Goal: Complete application form: Complete application form

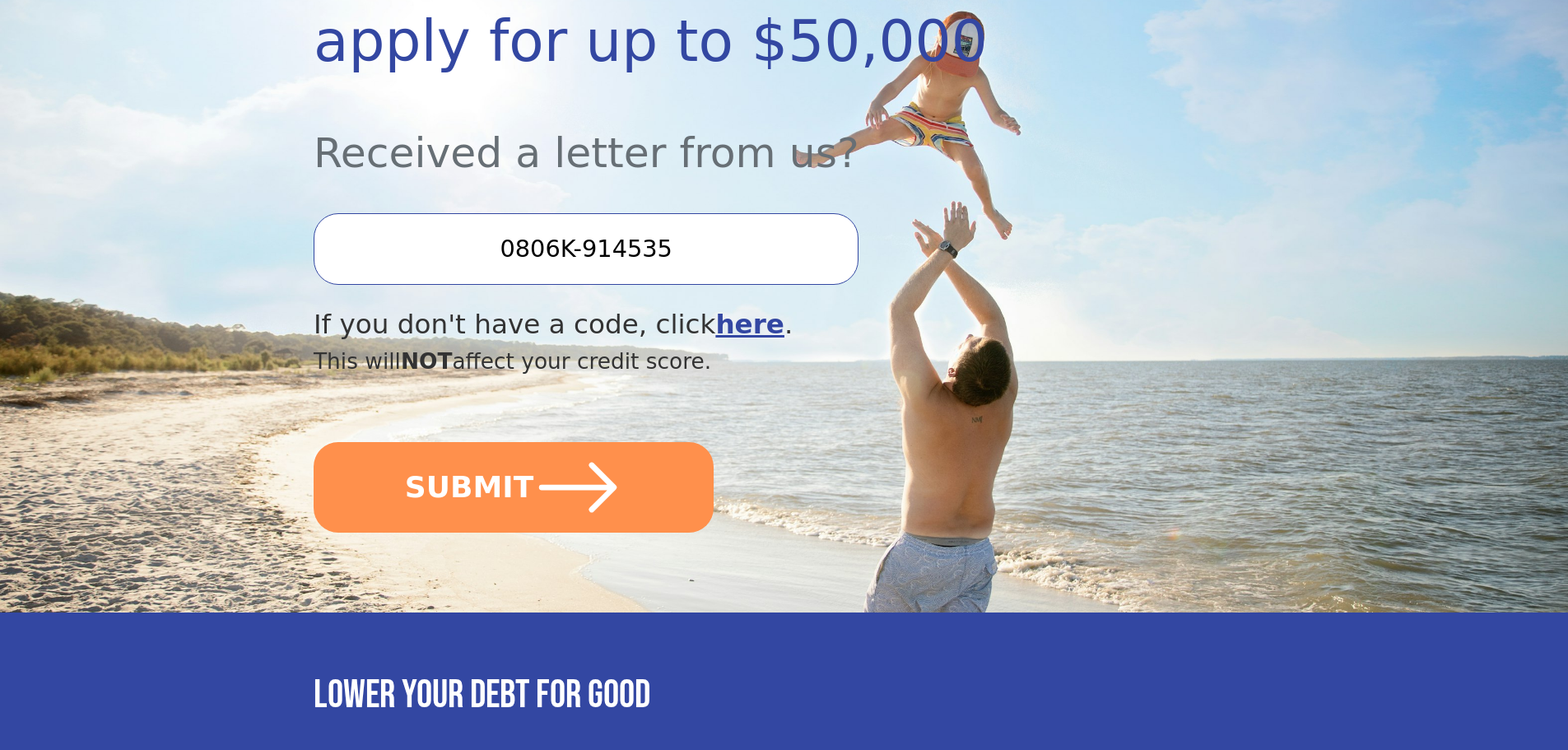
scroll to position [384, 0]
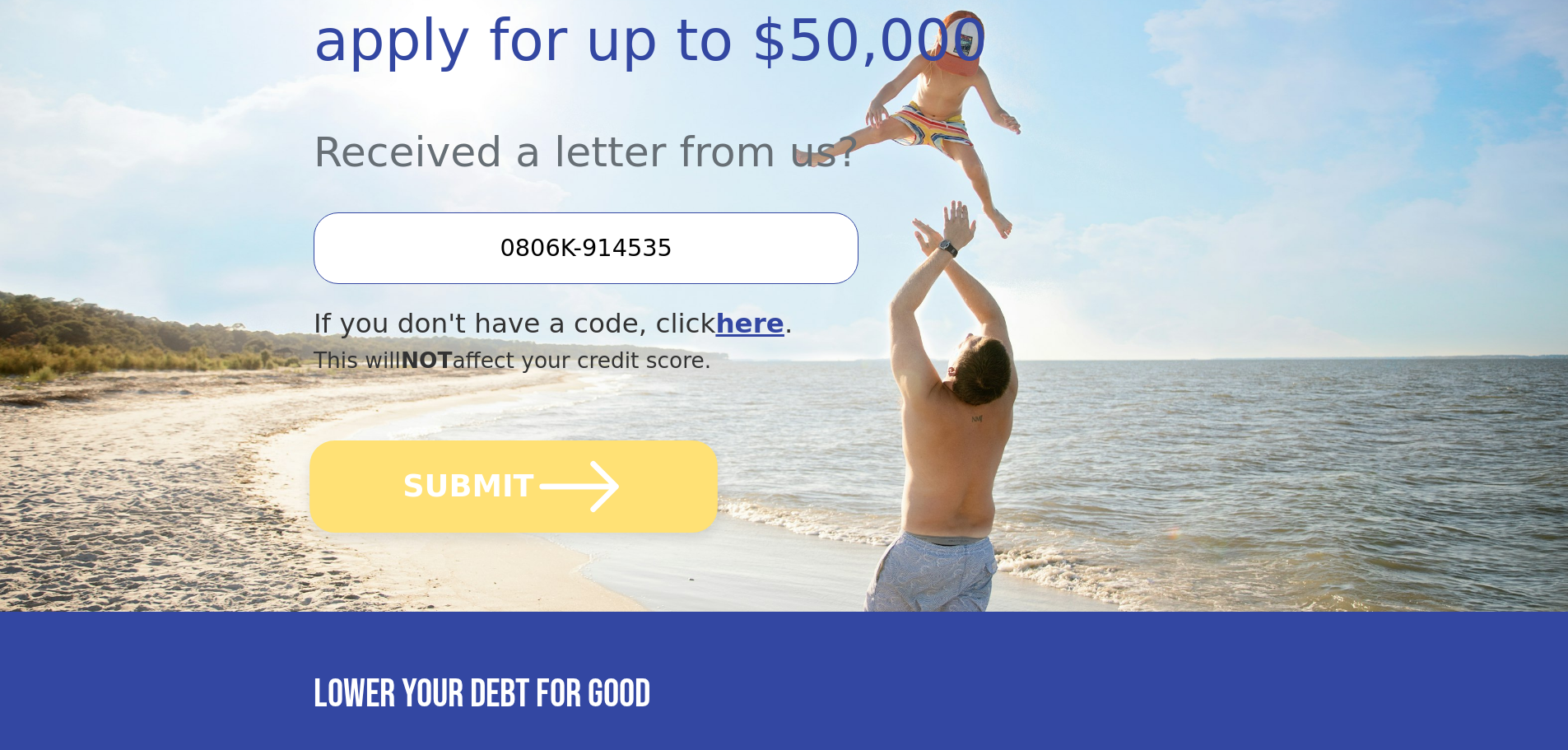
click at [503, 485] on button "SUBMIT" at bounding box center [513, 485] width 408 height 92
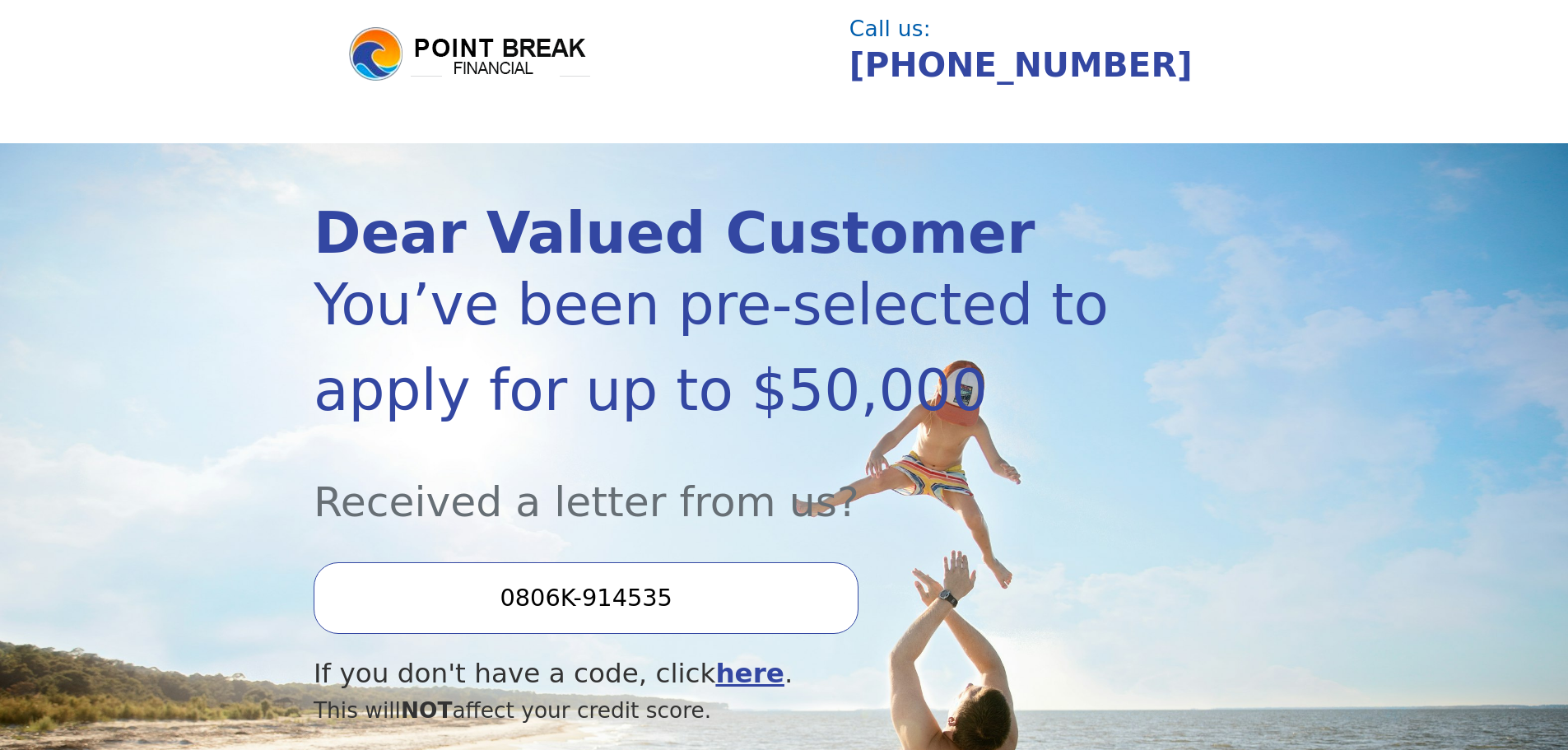
scroll to position [0, 0]
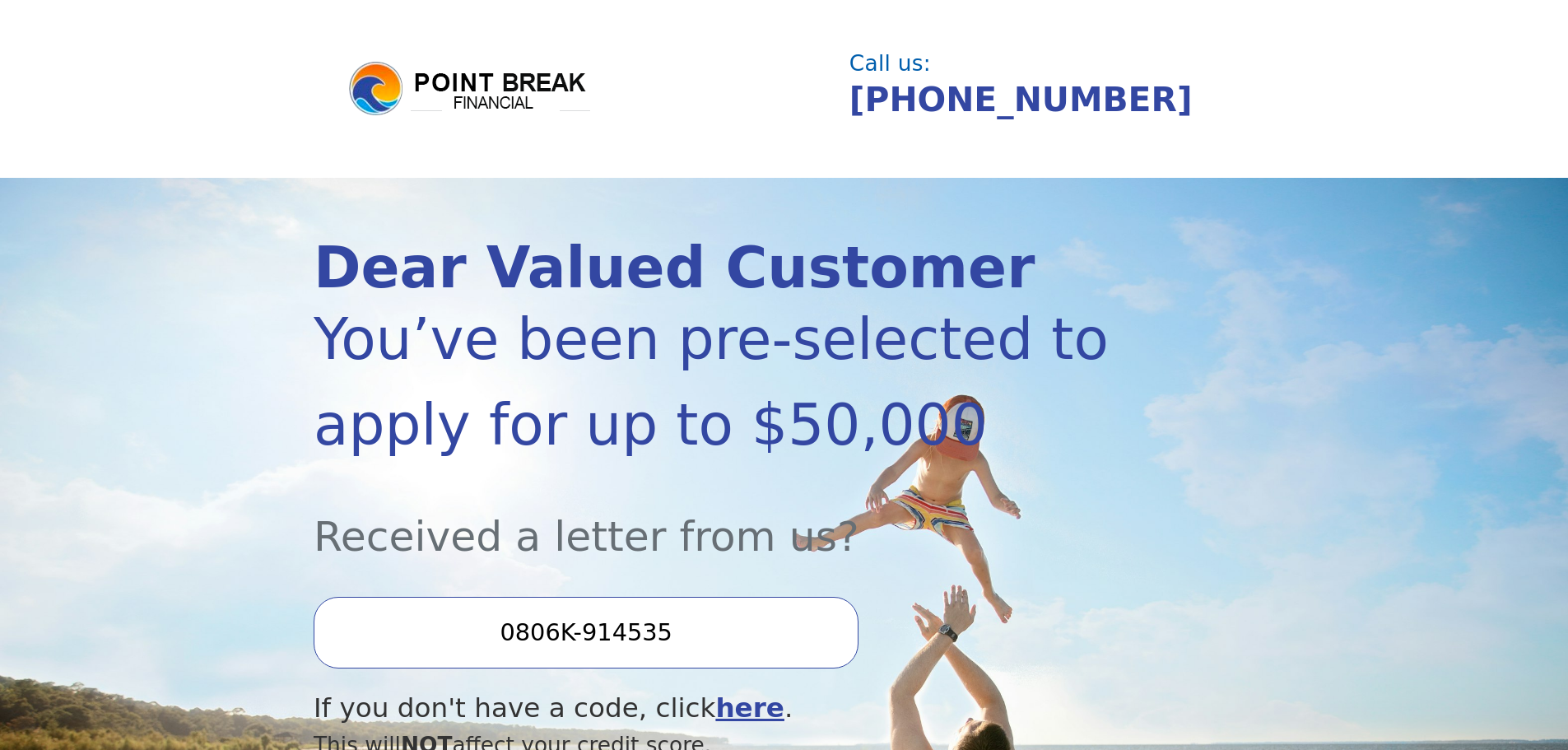
click at [381, 86] on img at bounding box center [470, 89] width 247 height 60
click at [517, 95] on img at bounding box center [470, 89] width 247 height 60
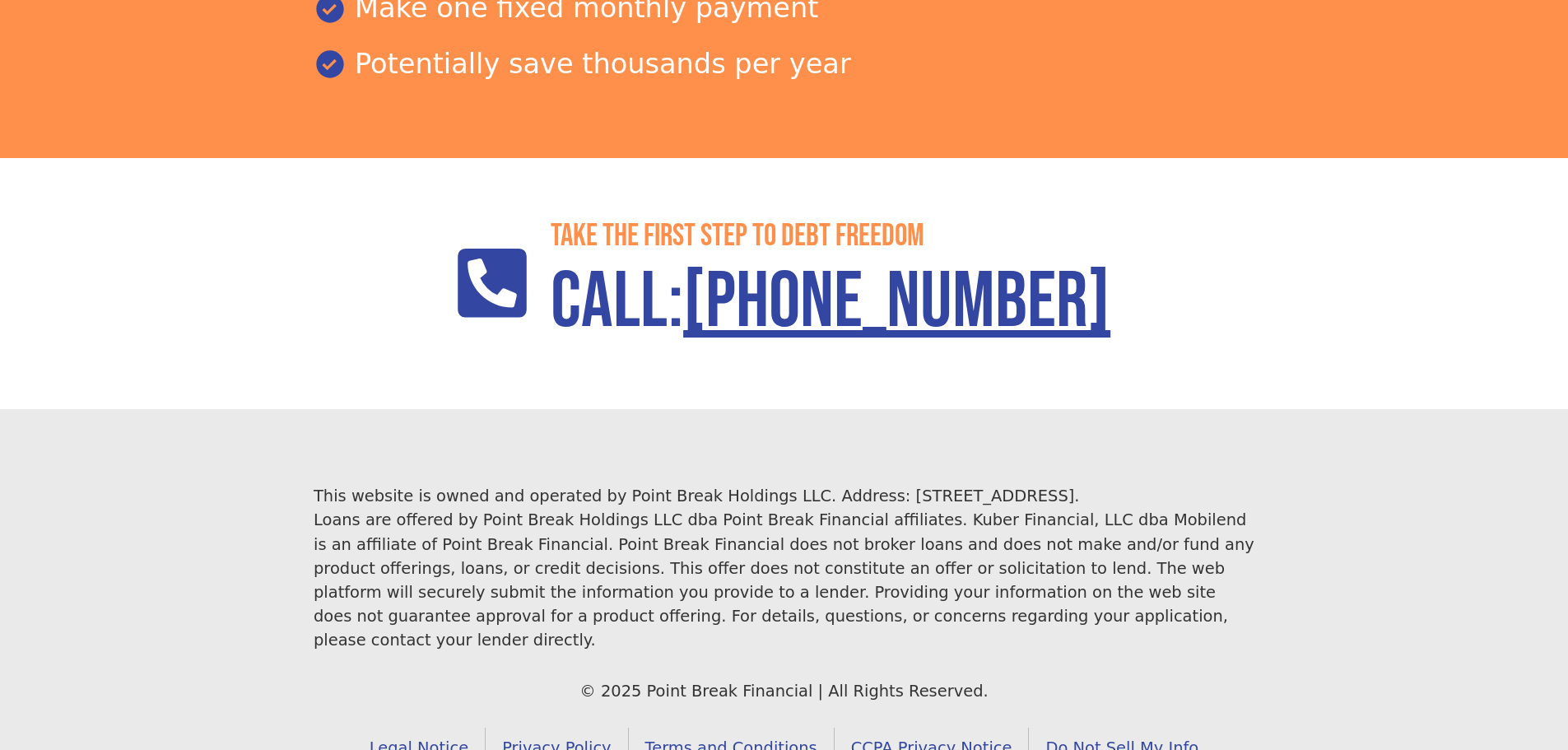
scroll to position [2383, 0]
click at [1066, 727] on link "Do Not Sell My Info" at bounding box center [1122, 746] width 186 height 40
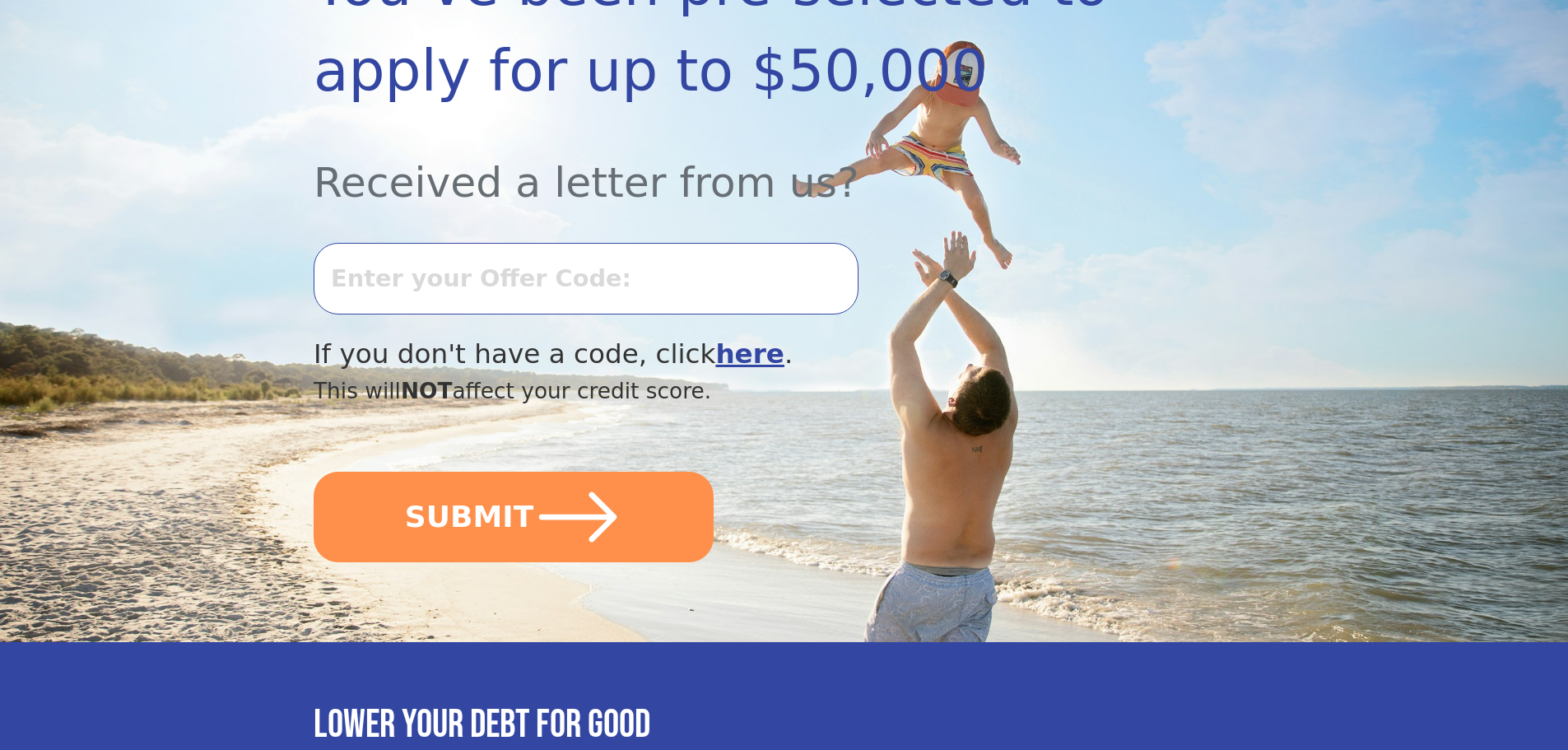
scroll to position [384, 0]
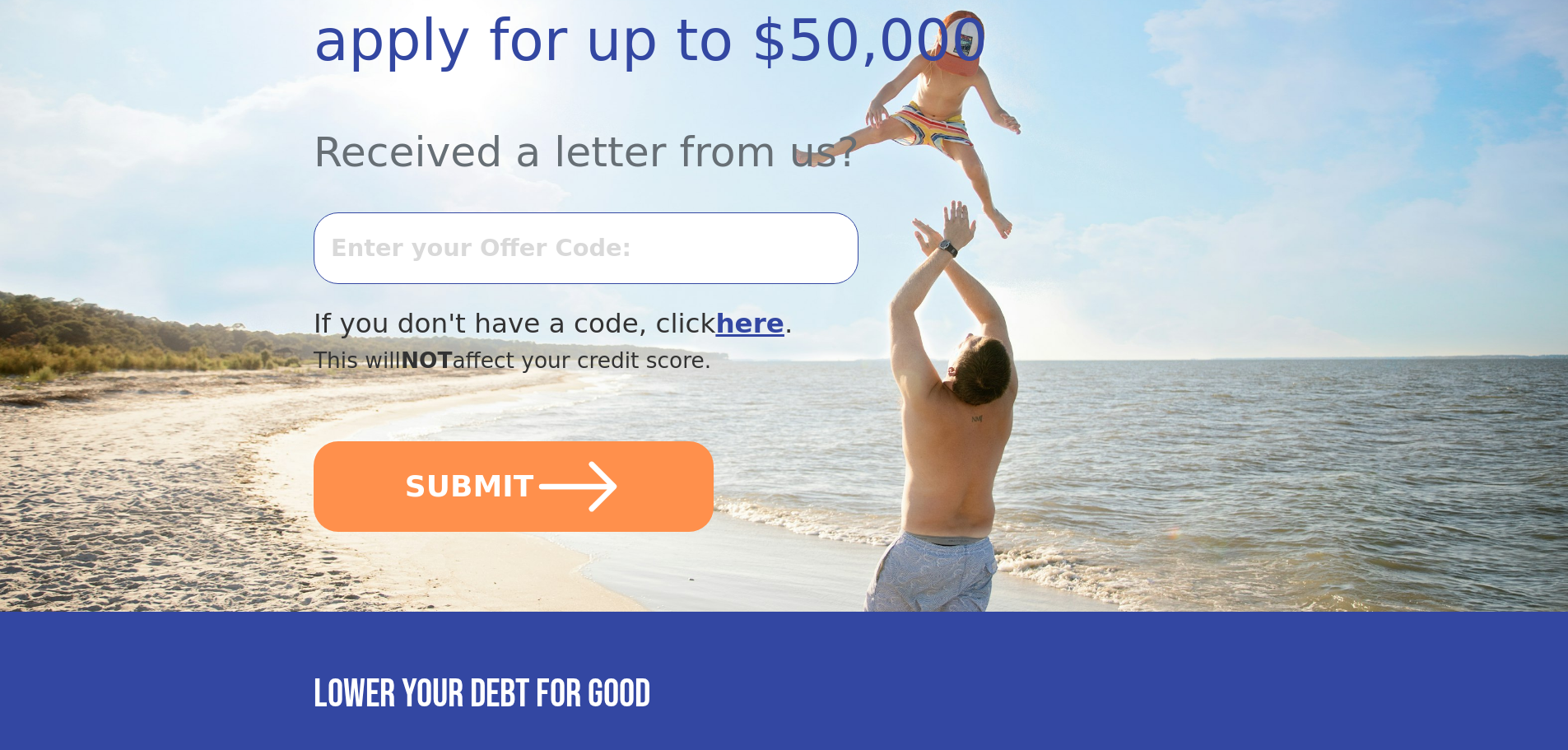
click at [460, 276] on input "text" at bounding box center [586, 247] width 545 height 70
type input "0806K-914535"
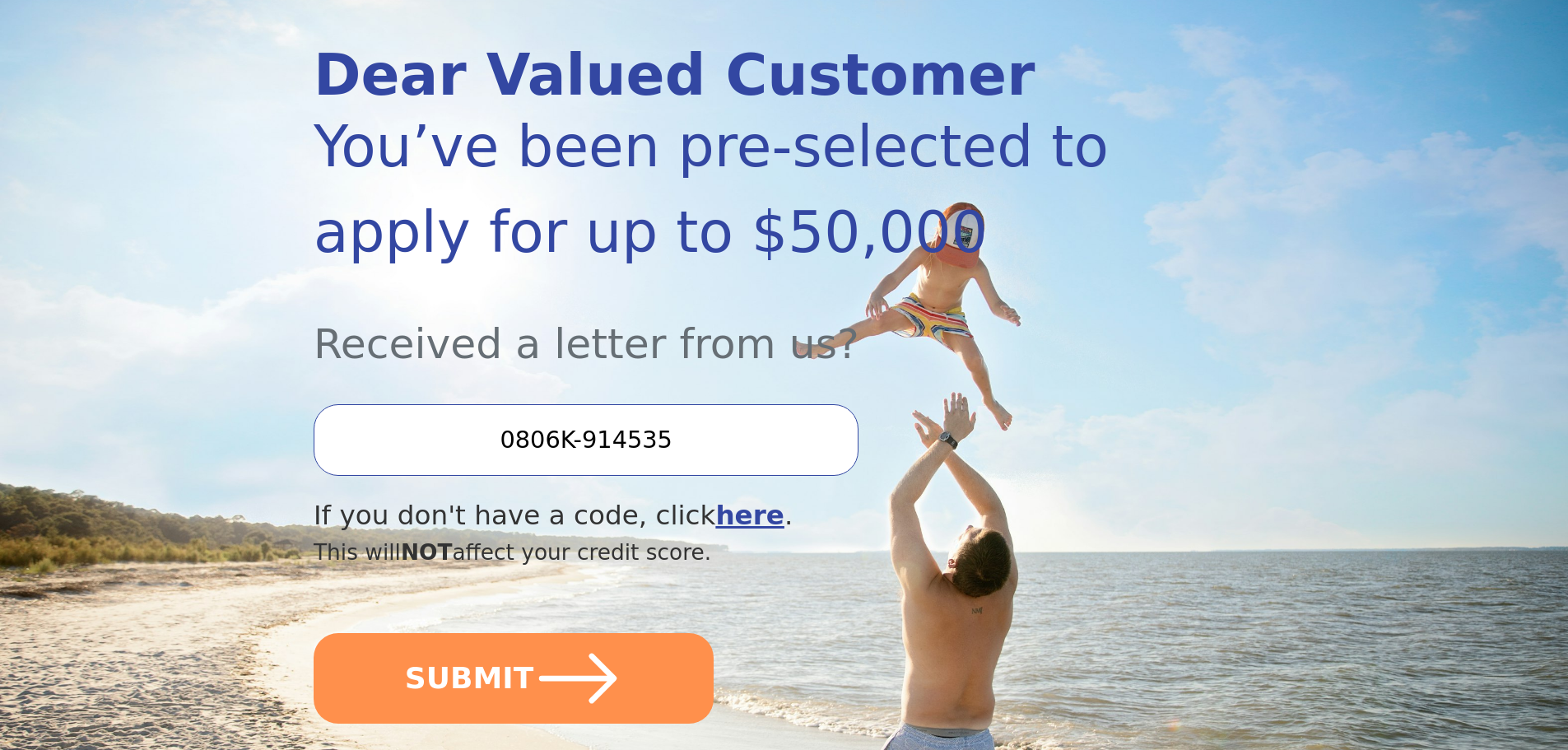
scroll to position [192, 0]
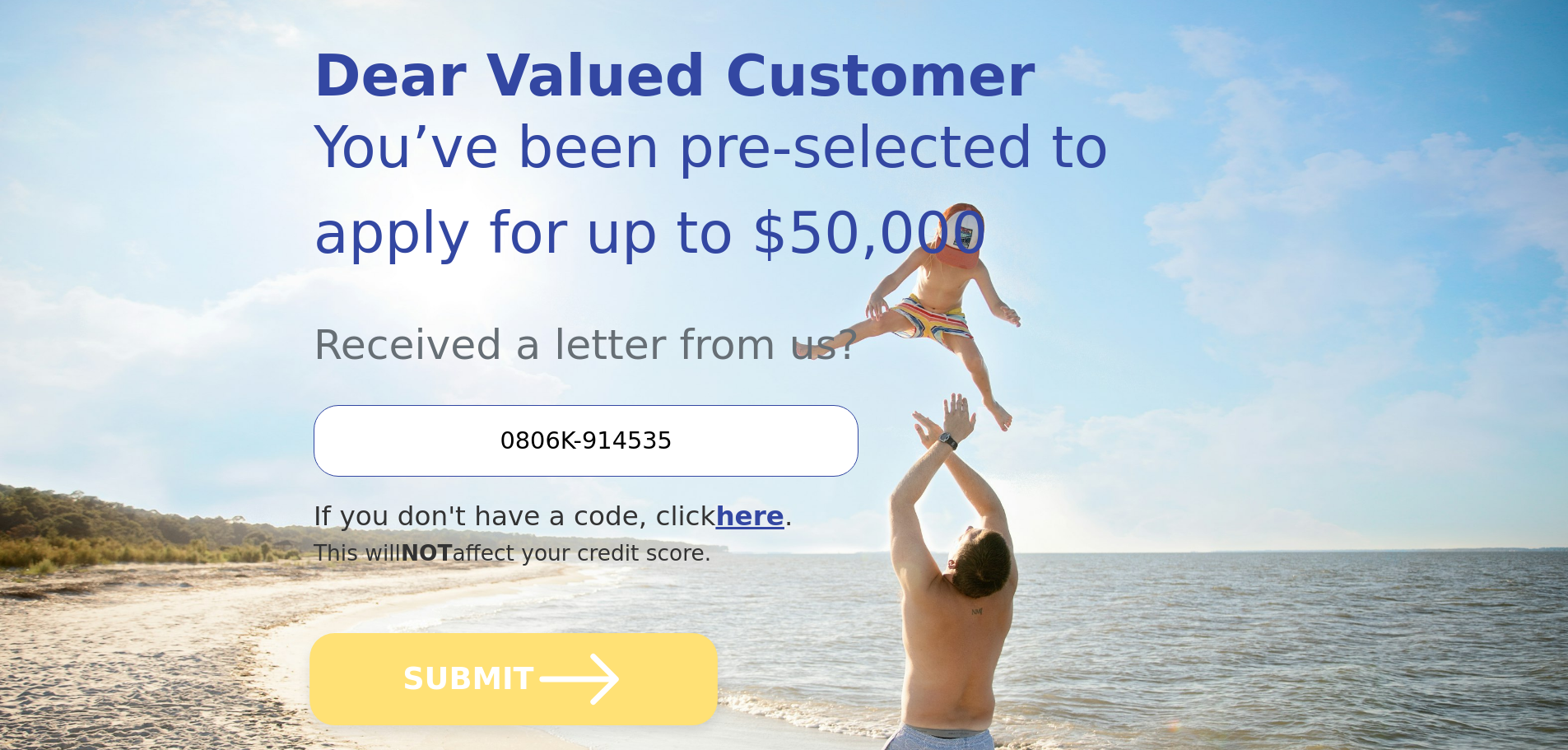
click at [535, 644] on icon "submit" at bounding box center [580, 679] width 91 height 91
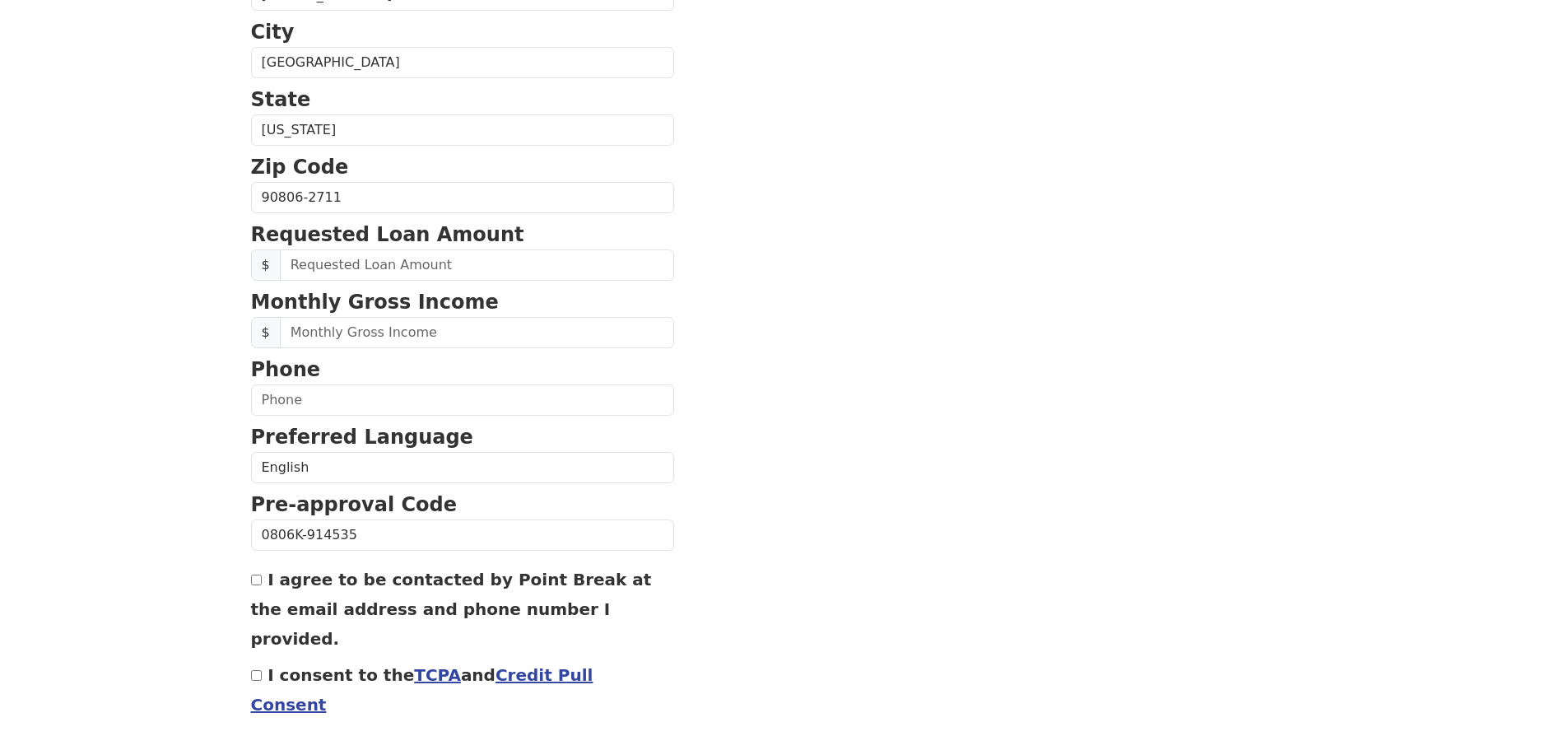
scroll to position [560, 0]
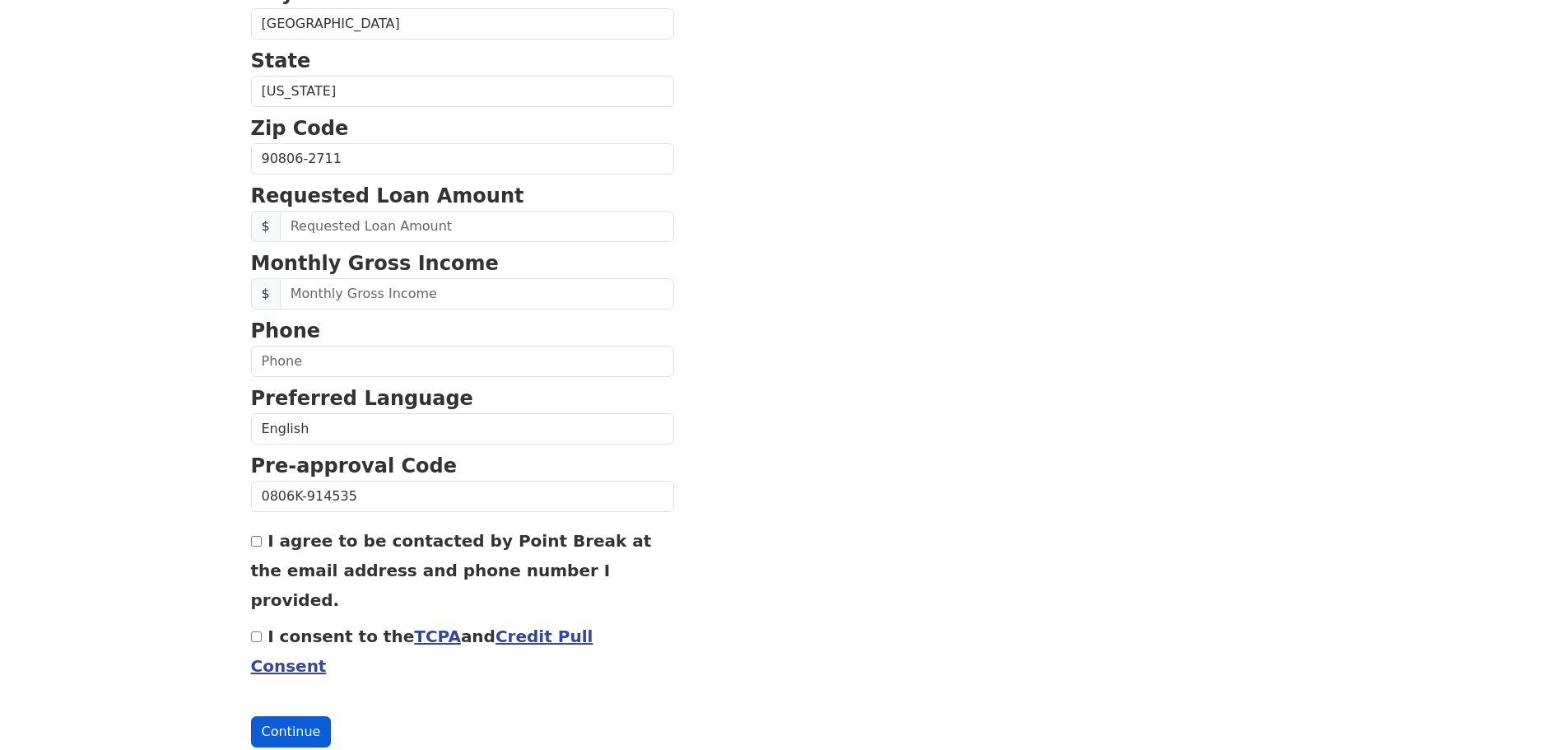
click at [289, 716] on button "Continue" at bounding box center [291, 731] width 81 height 31
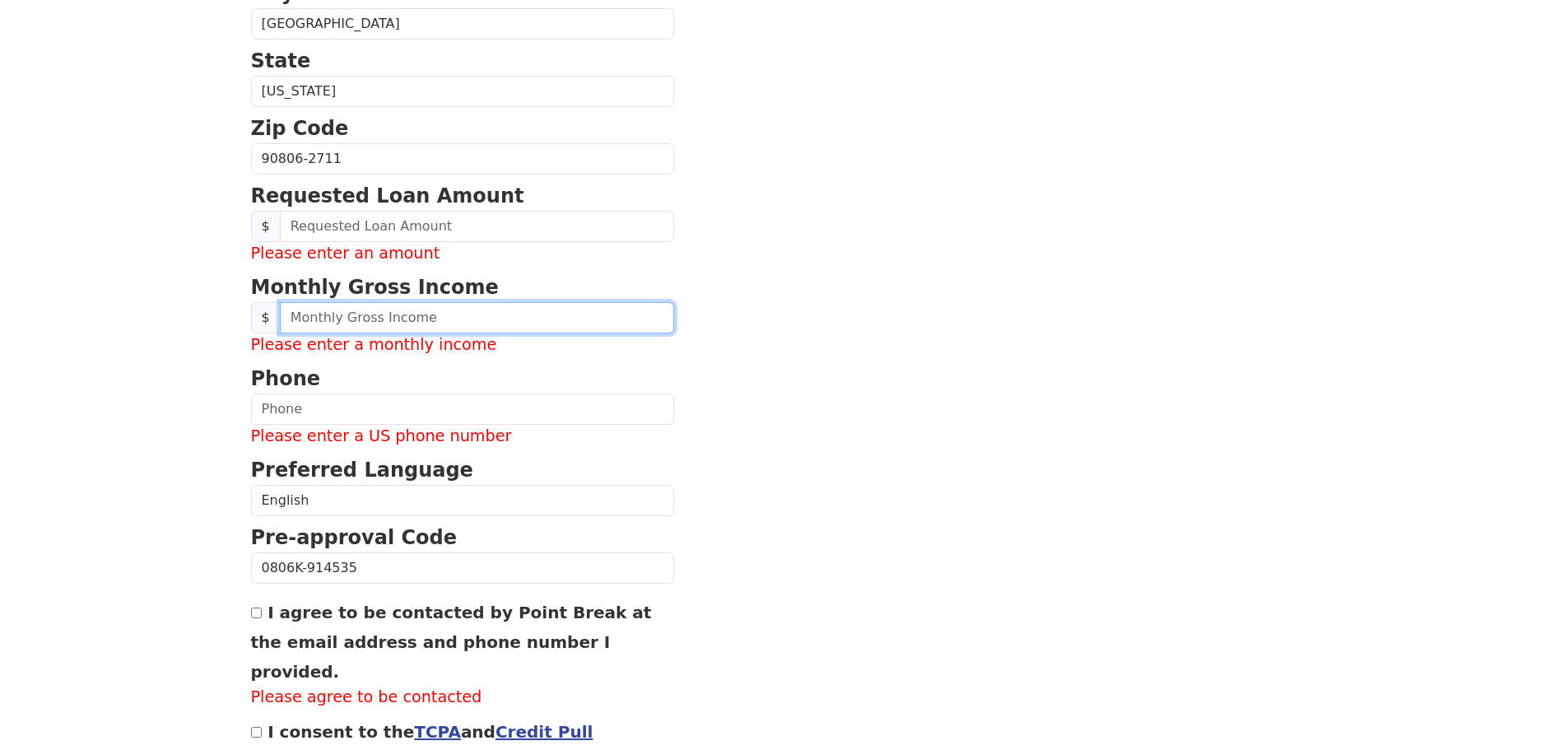
click at [323, 322] on input "text" at bounding box center [477, 317] width 395 height 31
type input "0.00"
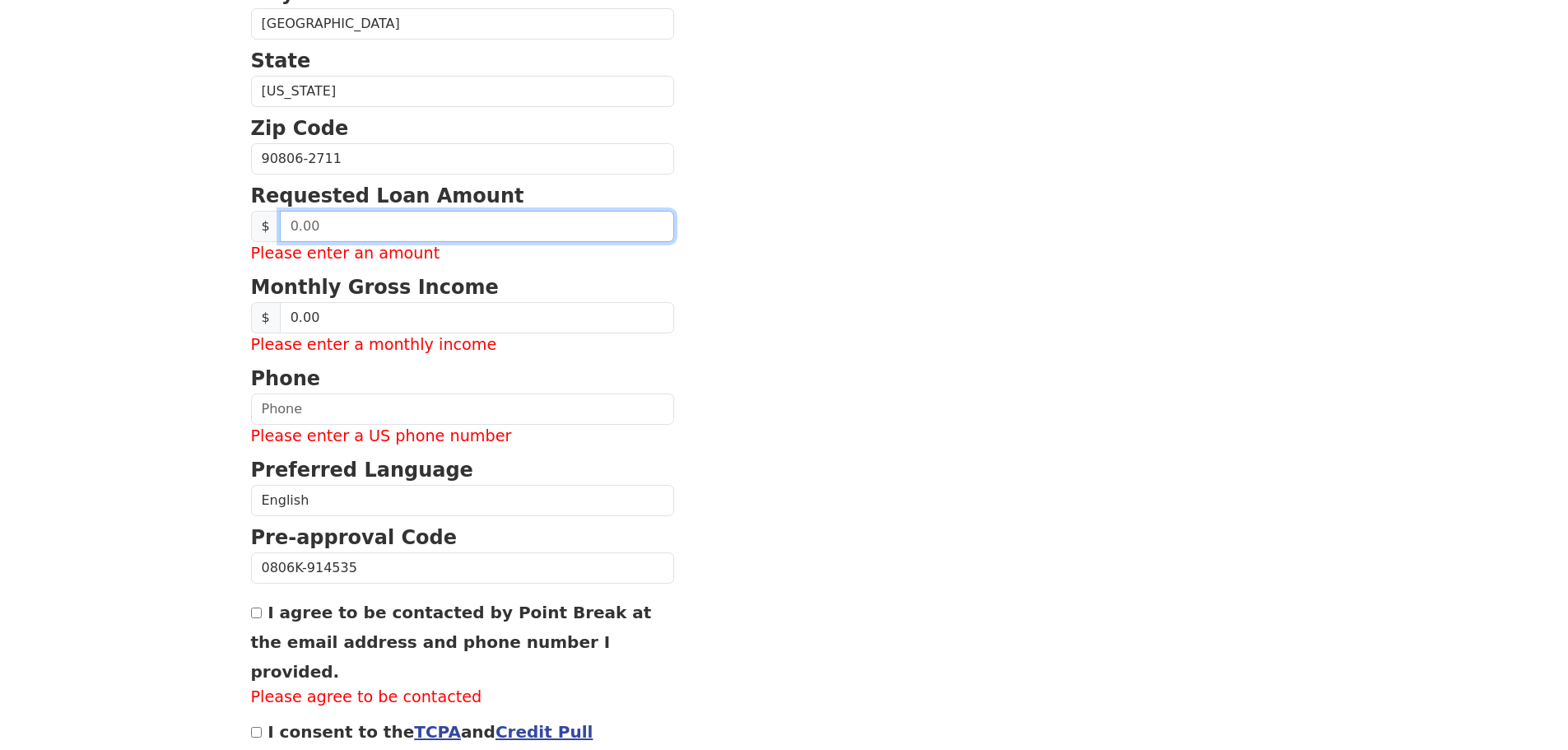
click at [335, 231] on input "text" at bounding box center [477, 226] width 395 height 31
drag, startPoint x: 319, startPoint y: 237, endPoint x: 216, endPoint y: 242, distance: 103.1
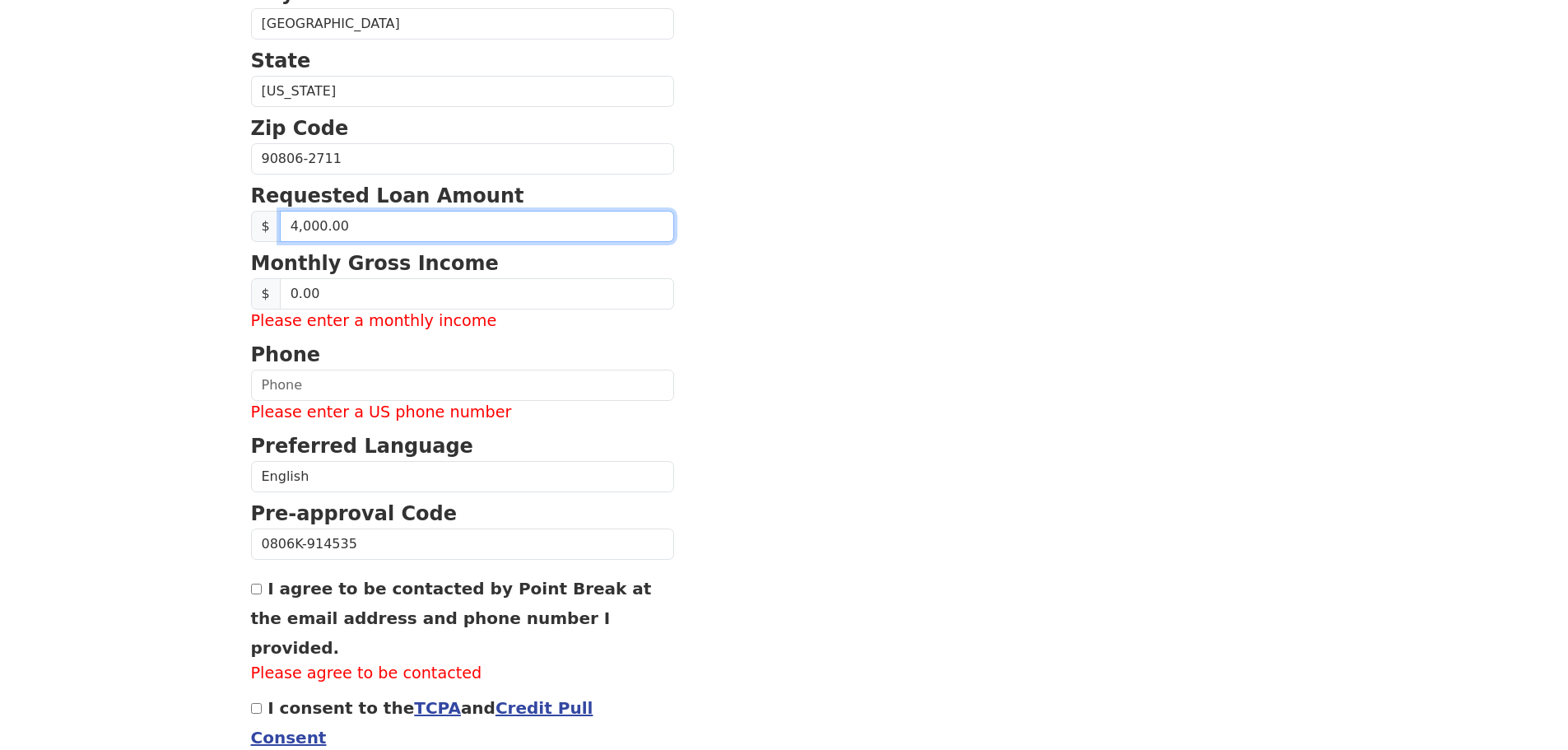
type input "40,000.00"
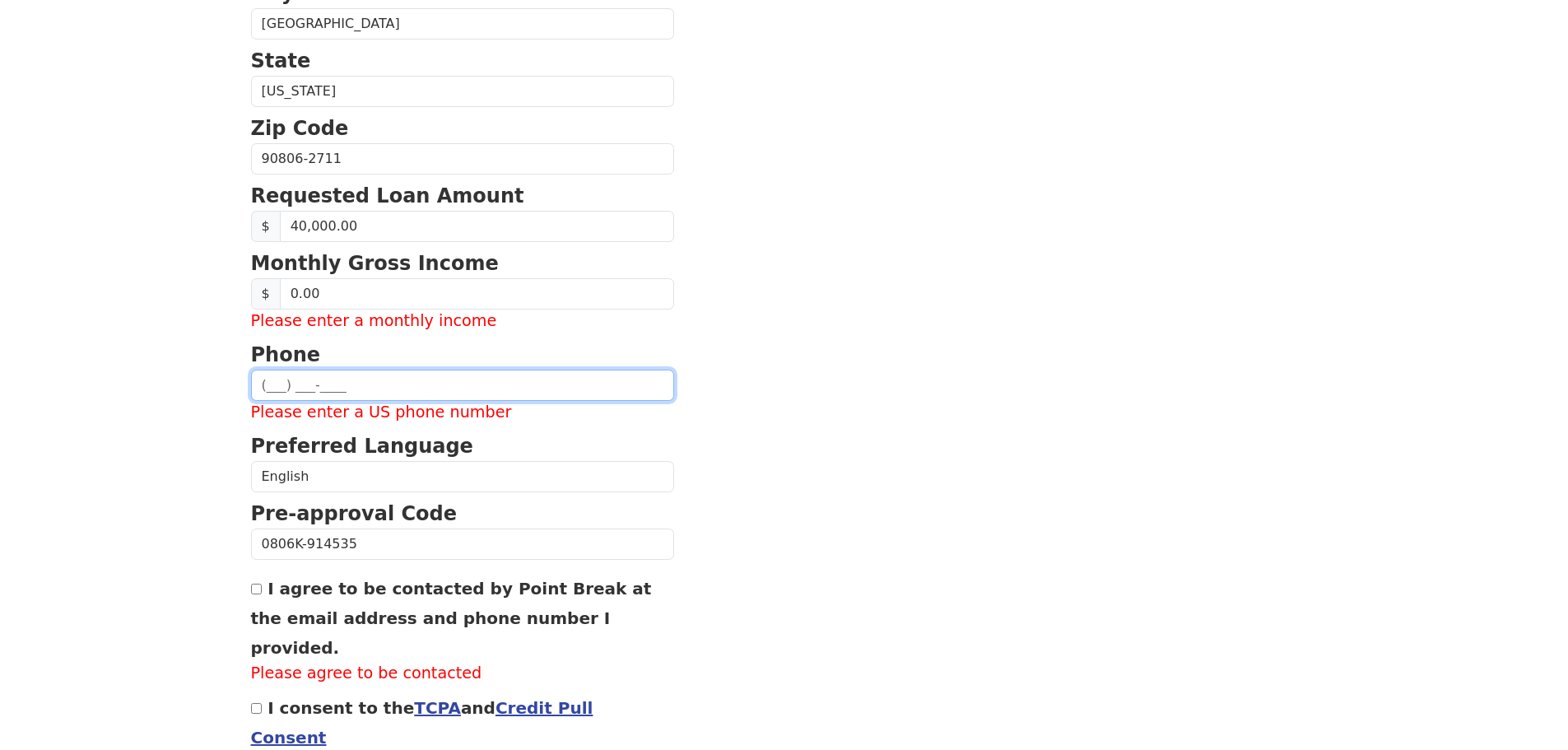
click at [376, 383] on input "text" at bounding box center [462, 385] width 423 height 31
click at [731, 404] on section "First Name Albert Last Name Heng Email Address Please enter email Re-Enter Emai…" at bounding box center [784, 173] width 1066 height 1340
click at [490, 343] on p "Phone" at bounding box center [462, 355] width 423 height 29
click at [445, 373] on input "text" at bounding box center [462, 385] width 423 height 31
type input "(000) 000-0000"
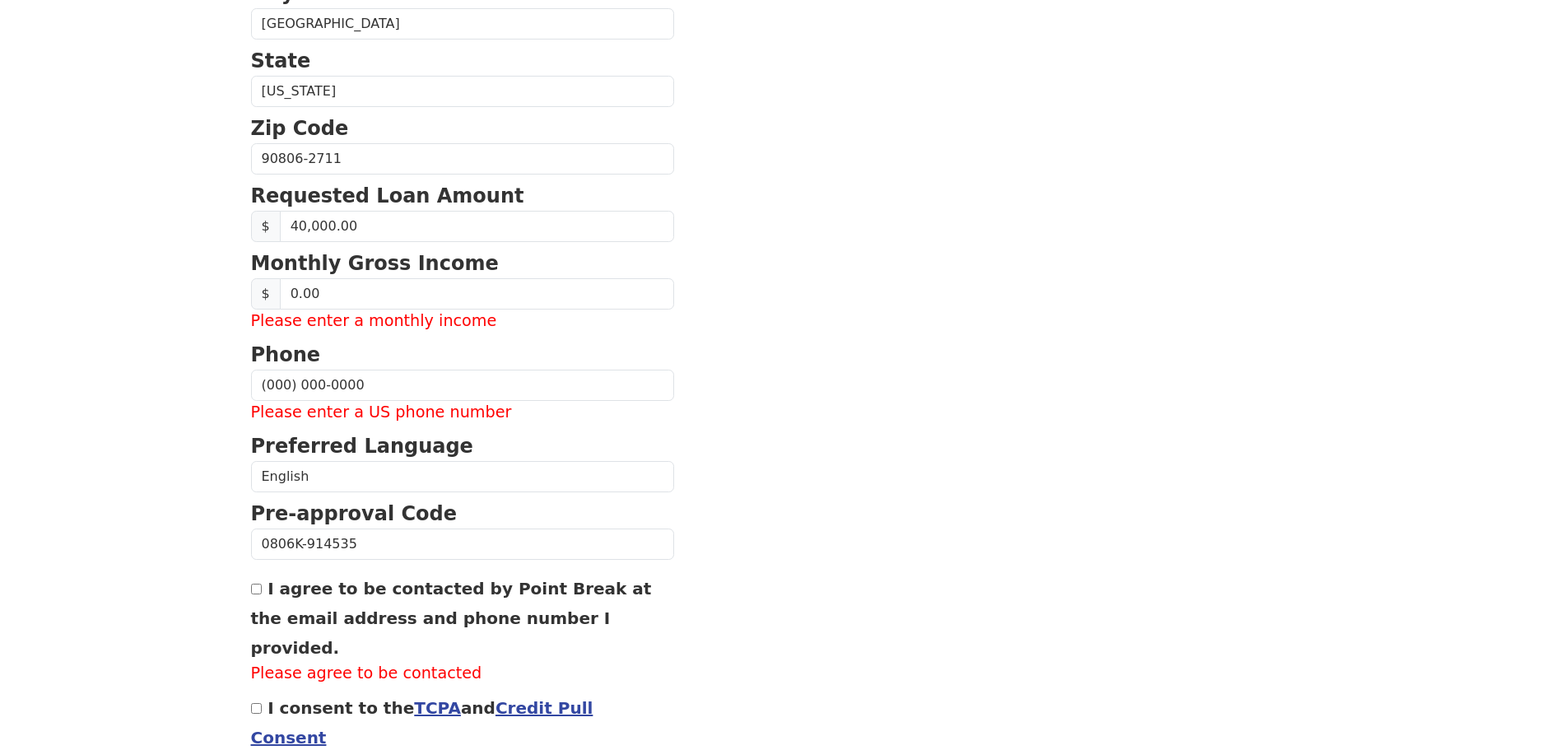
click at [752, 335] on section "First Name Albert Last Name Heng Email Address Please enter email Re-Enter Emai…" at bounding box center [784, 173] width 1066 height 1340
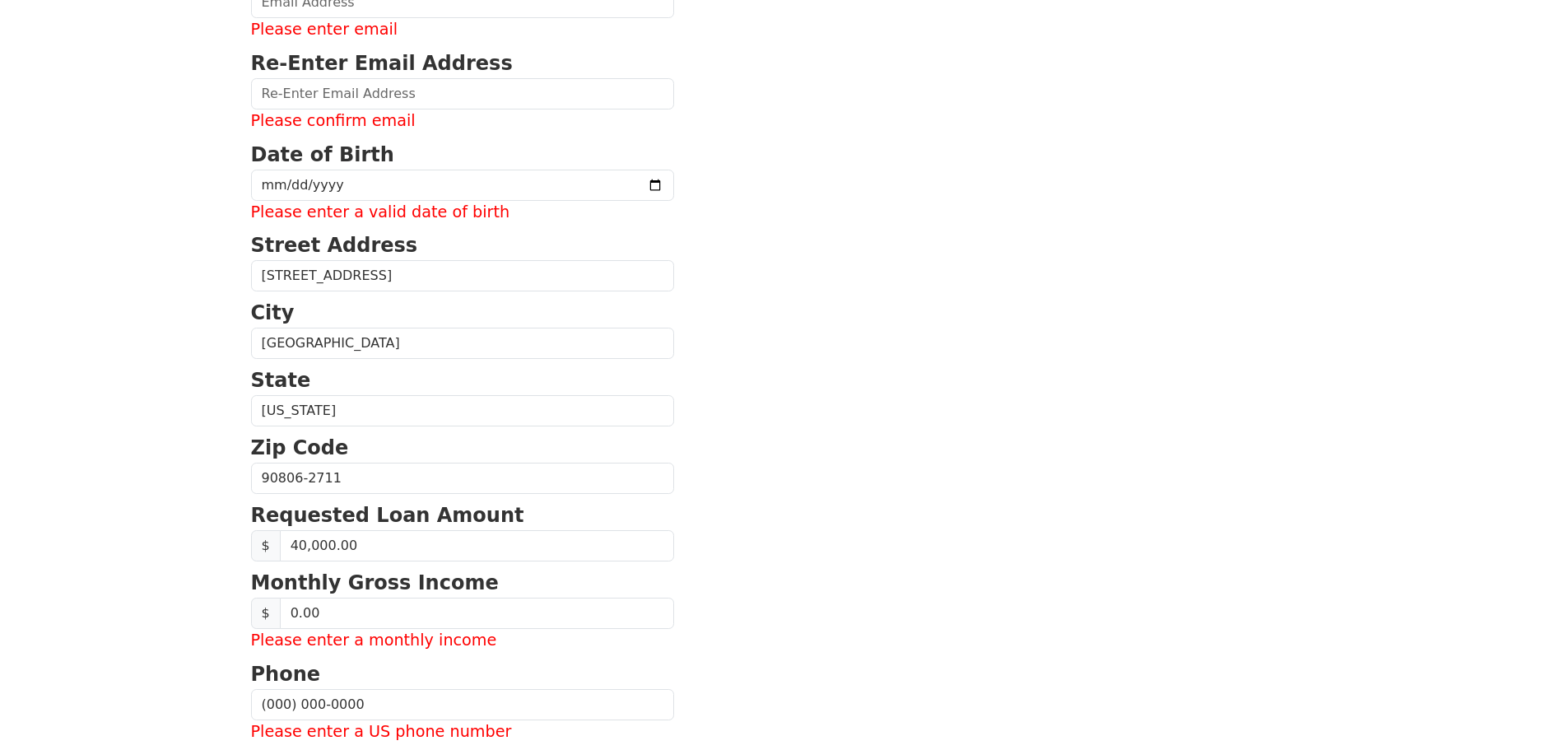
scroll to position [0, 0]
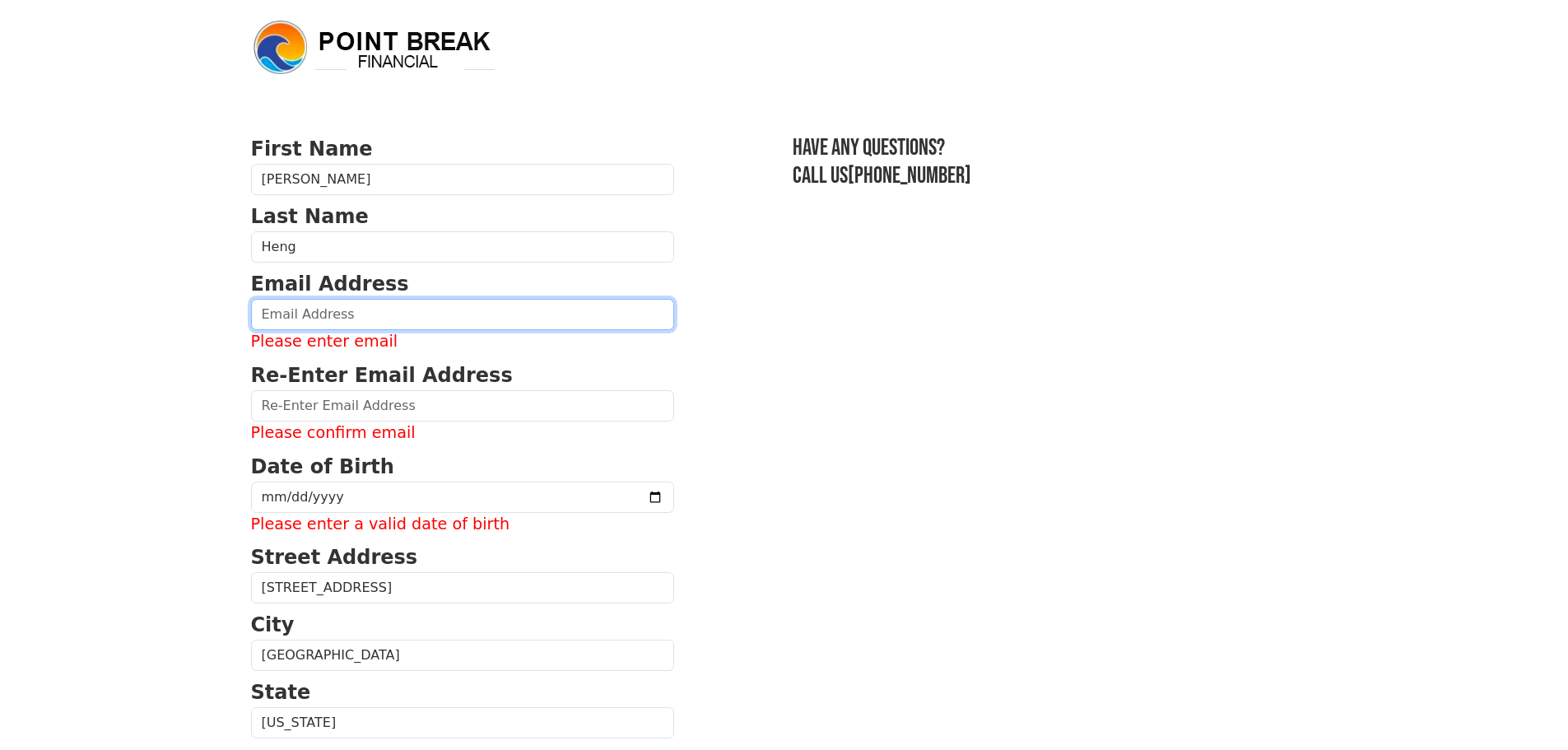
click at [317, 315] on input "email" at bounding box center [462, 314] width 423 height 31
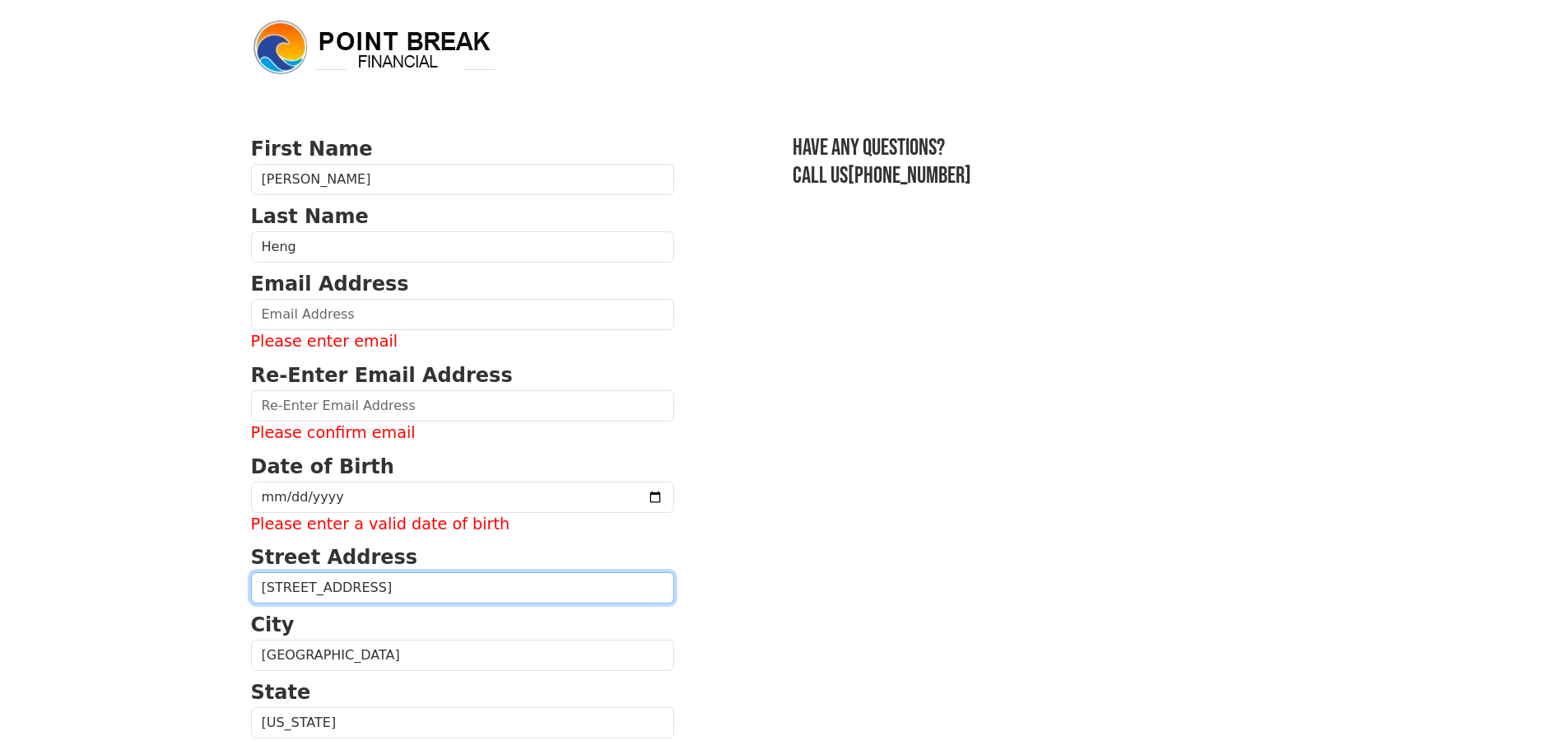
drag, startPoint x: 395, startPoint y: 591, endPoint x: 178, endPoint y: 586, distance: 217.1
click at [180, 586] on body "First Name Albert Last Name Heng Email Address Please enter email Re-Enter Emai…" at bounding box center [784, 375] width 1568 height 750
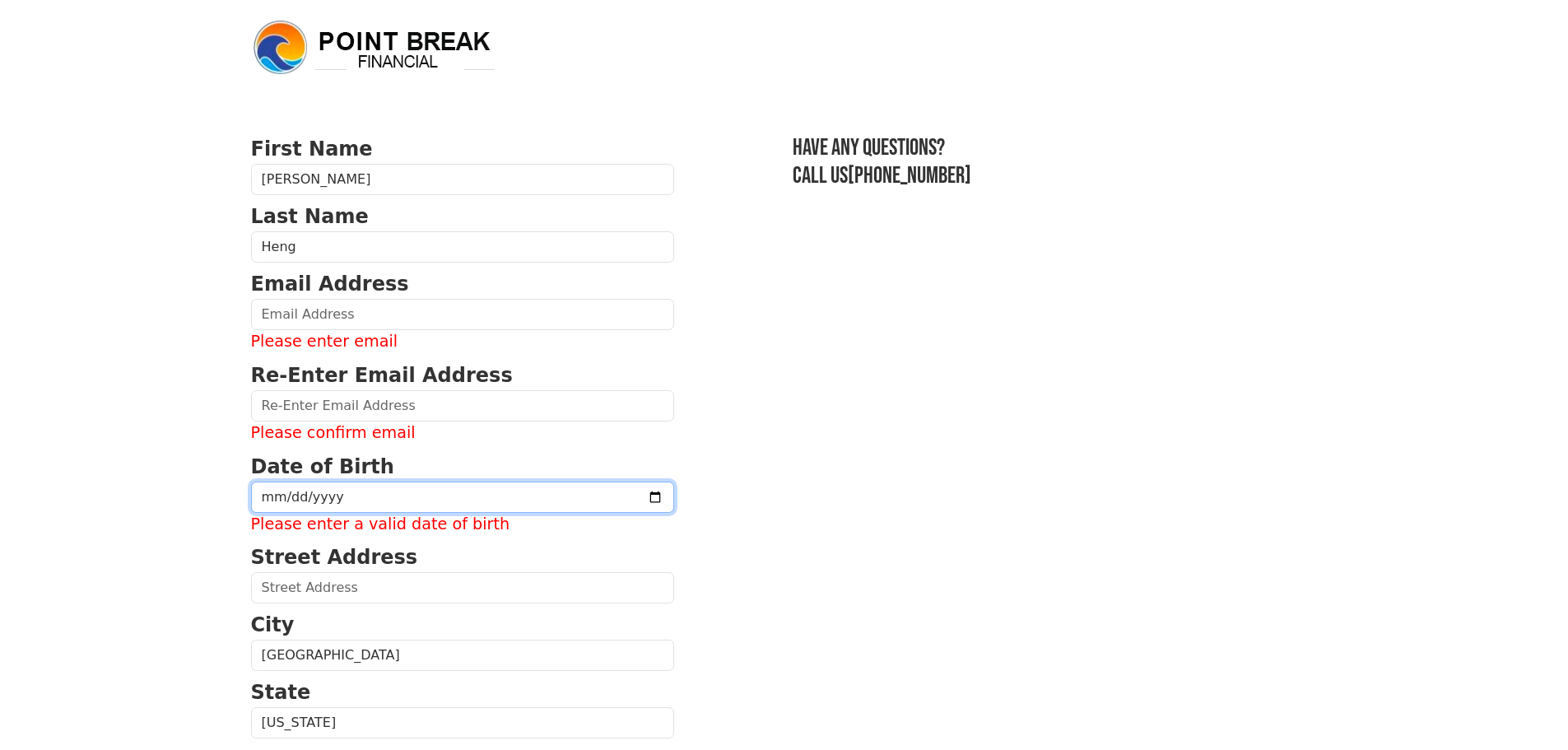
click at [384, 497] on input "date" at bounding box center [462, 497] width 423 height 31
type input "0001-01-01"
drag, startPoint x: 696, startPoint y: 623, endPoint x: 691, endPoint y: 615, distance: 9.4
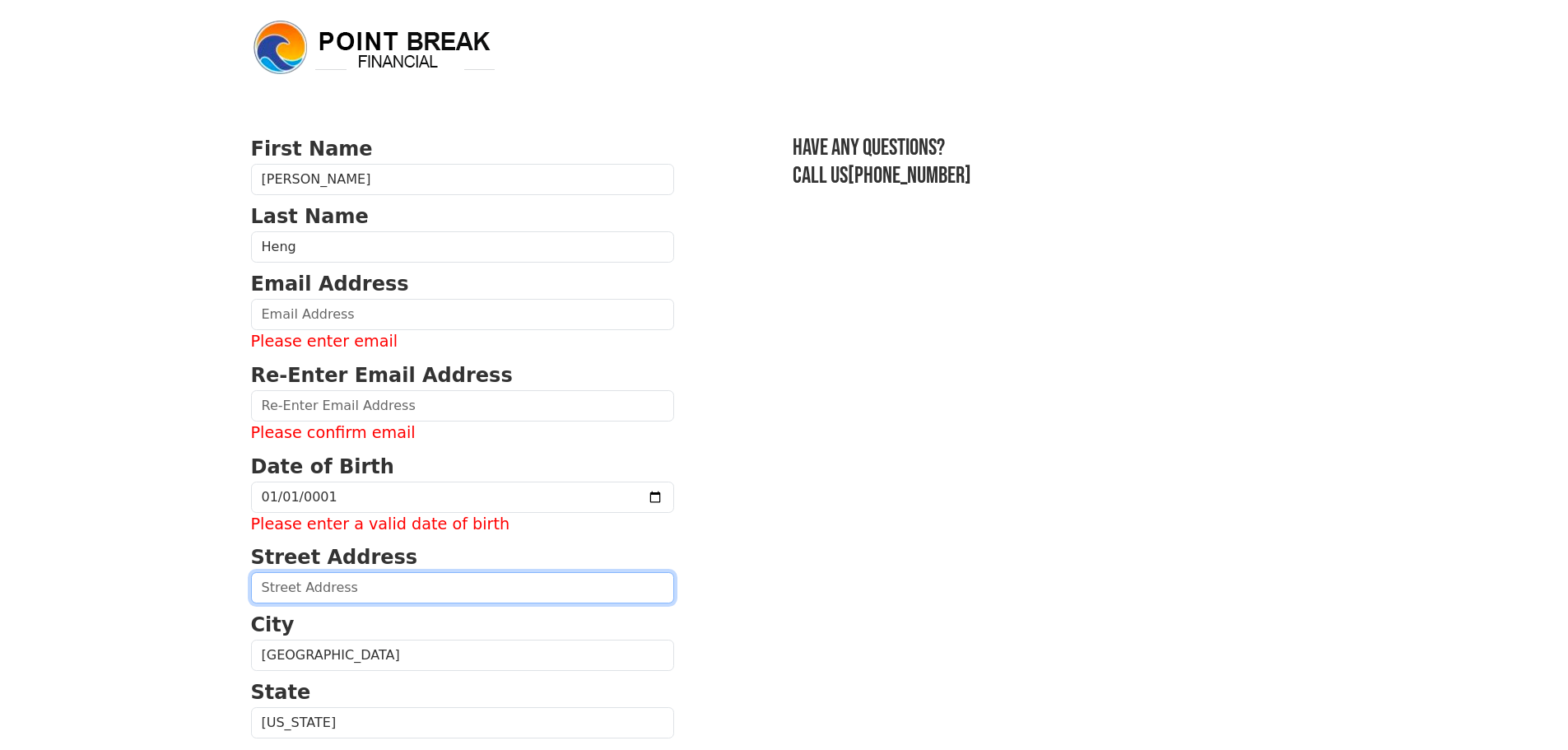
click at [492, 582] on input "text" at bounding box center [462, 587] width 423 height 31
type input "0000"
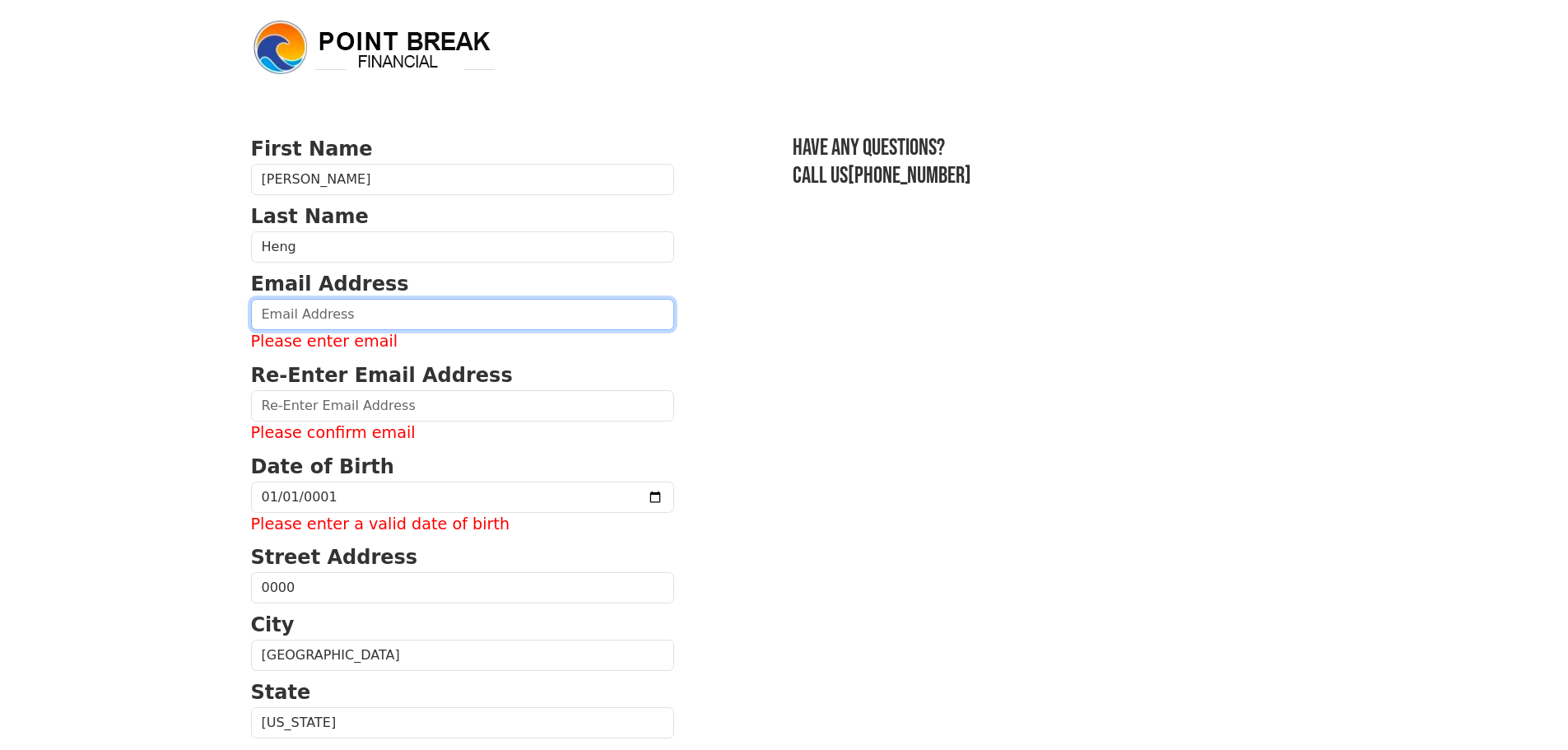
click at [376, 316] on input "email" at bounding box center [462, 314] width 423 height 31
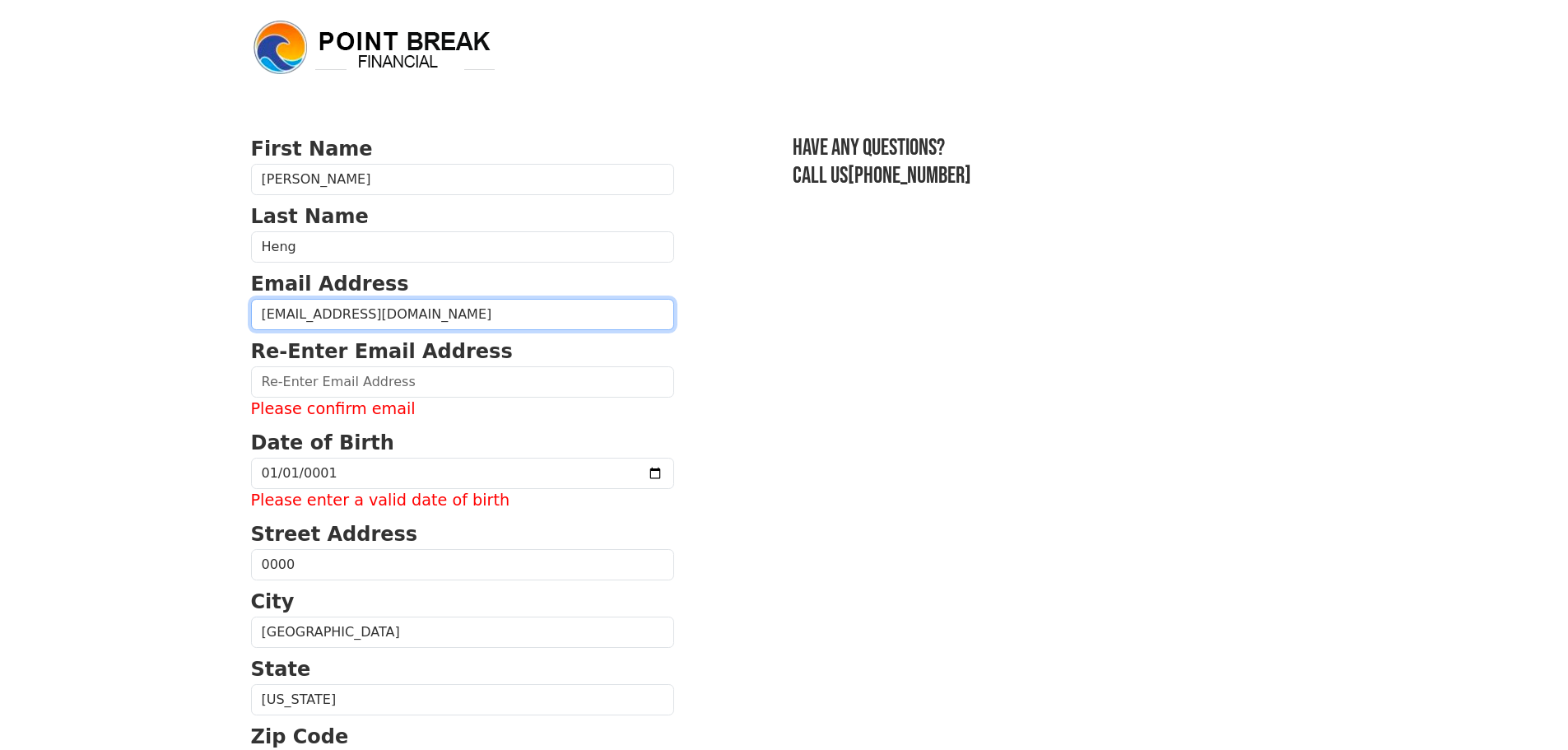
type input "00000@0000.com"
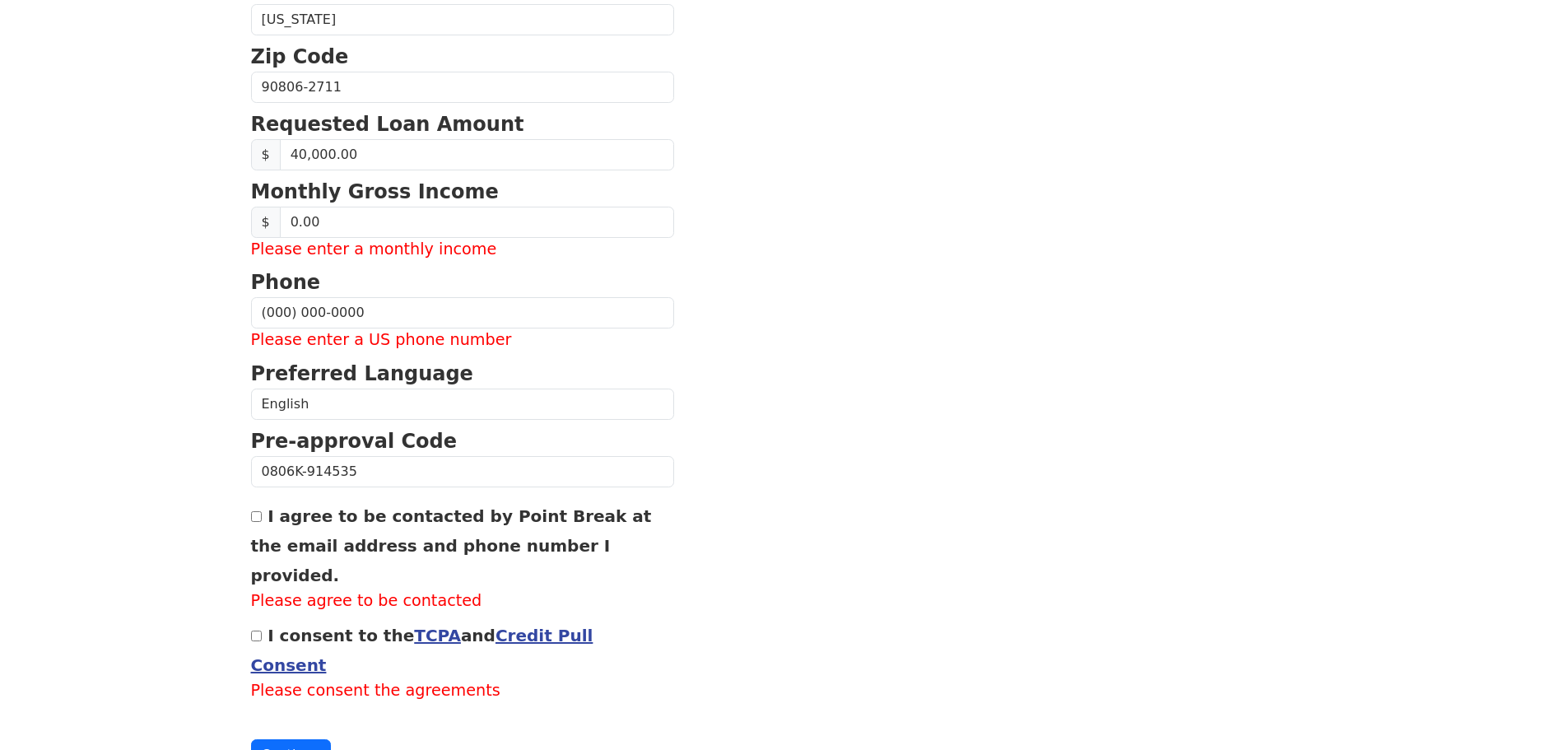
scroll to position [703, 0]
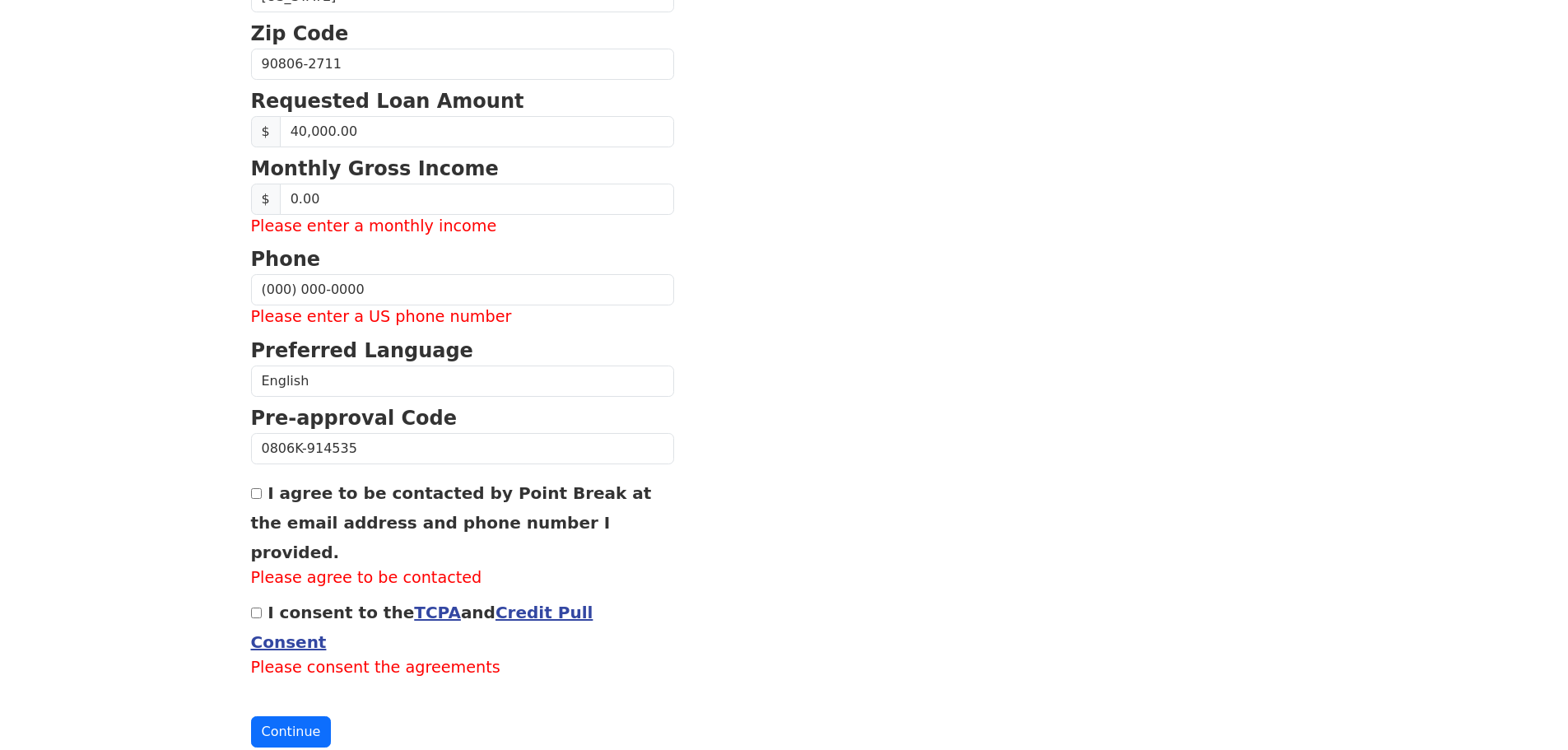
click at [261, 487] on div "I agree to be contacted by Point Break at the email address and phone number I …" at bounding box center [462, 534] width 423 height 113
click at [265, 493] on div "I agree to be contacted by Point Break at the email address and phone number I …" at bounding box center [462, 534] width 423 height 113
click at [262, 500] on div "I agree to be contacted by Point Break at the email address and phone number I …" at bounding box center [462, 534] width 423 height 113
click at [259, 498] on input "I agree to be contacted by Point Break at the email address and phone number I …" at bounding box center [257, 493] width 11 height 11
checkbox input "true"
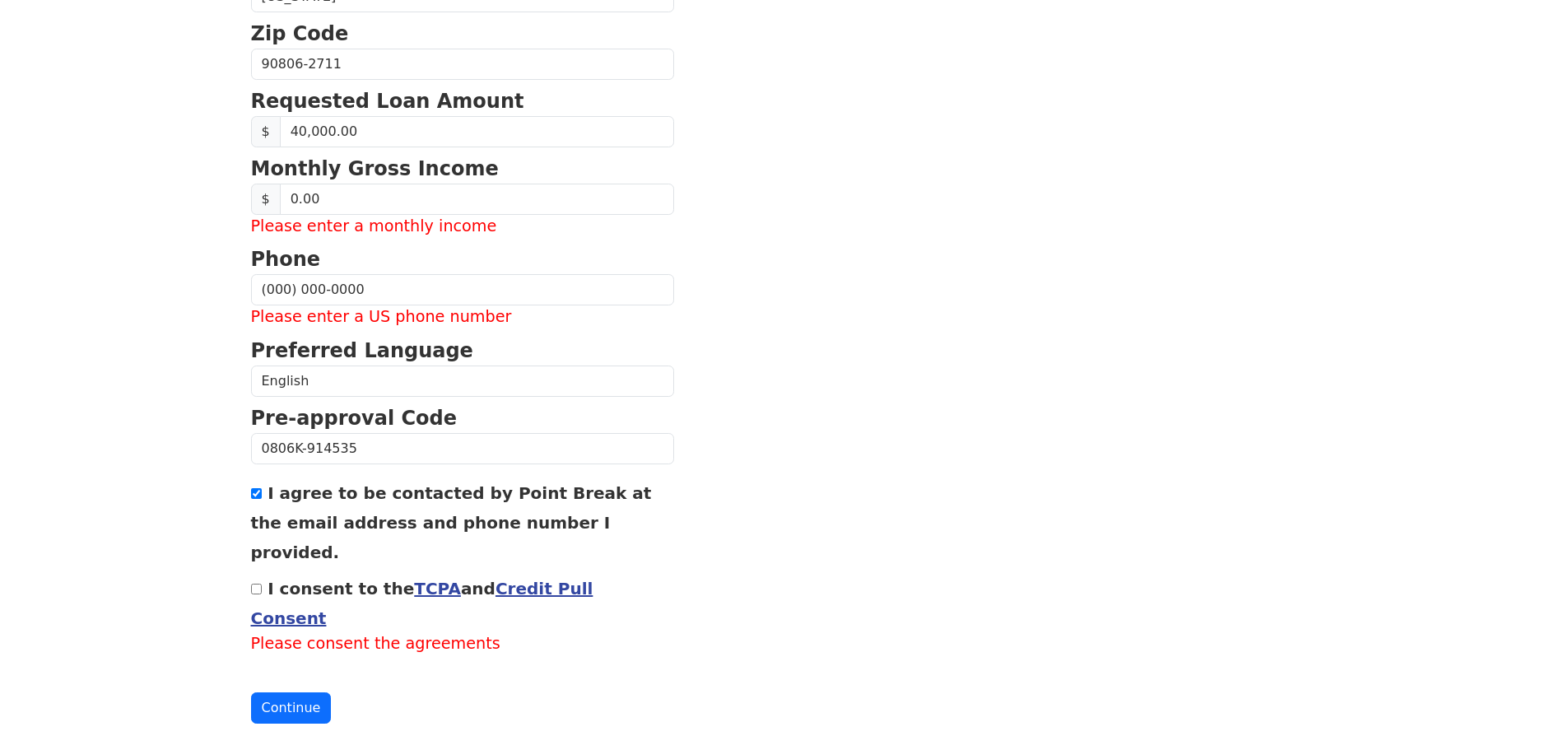
scroll to position [679, 0]
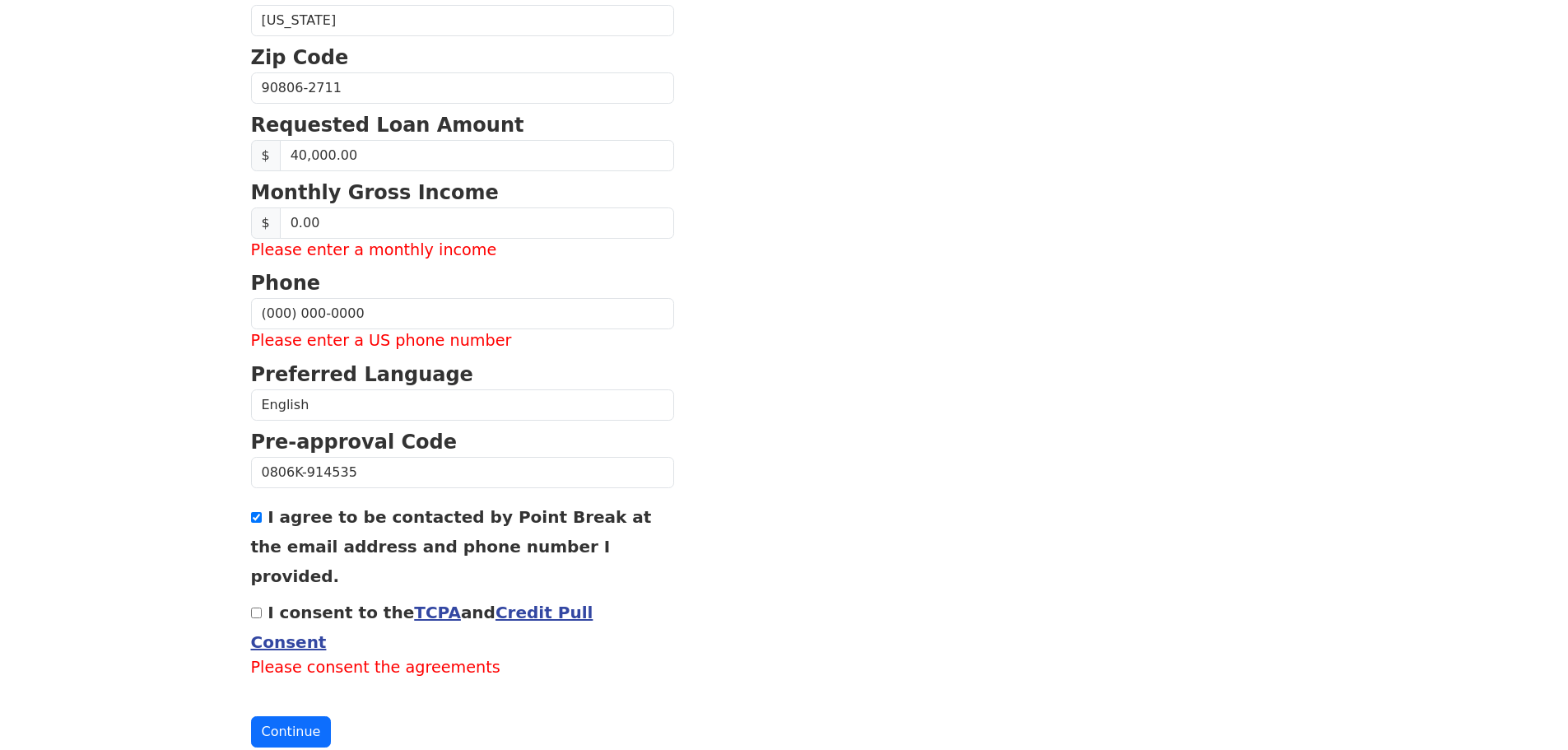
click at [257, 597] on div "I consent to the TCPA and Credit Pull Consent Please consent the agreements" at bounding box center [462, 638] width 423 height 83
click at [258, 607] on input "I consent to the TCPA and Credit Pull Consent" at bounding box center [257, 613] width 11 height 11
checkbox input "true"
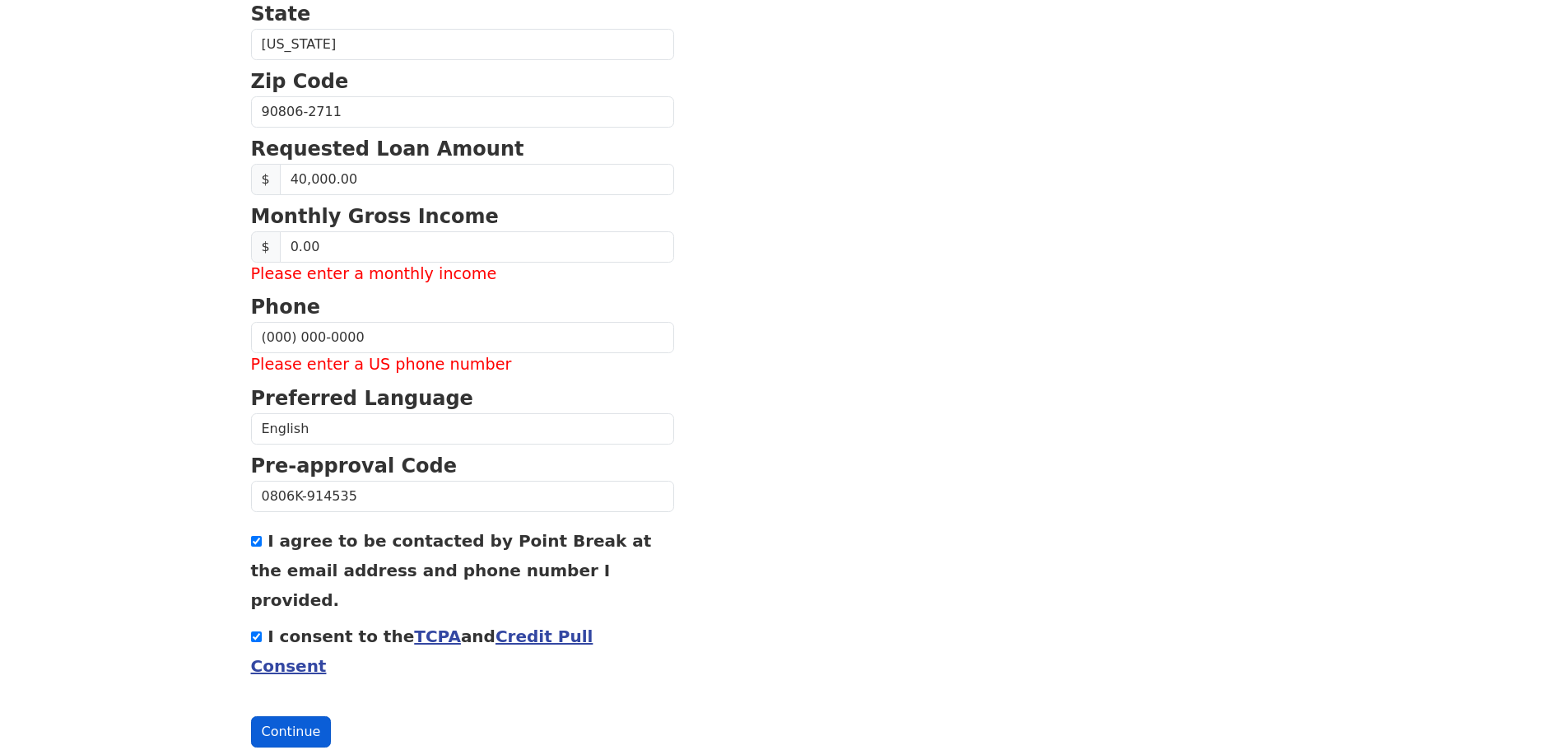
click at [281, 716] on button "Continue" at bounding box center [291, 731] width 81 height 31
click at [289, 716] on button "Continue" at bounding box center [291, 731] width 81 height 31
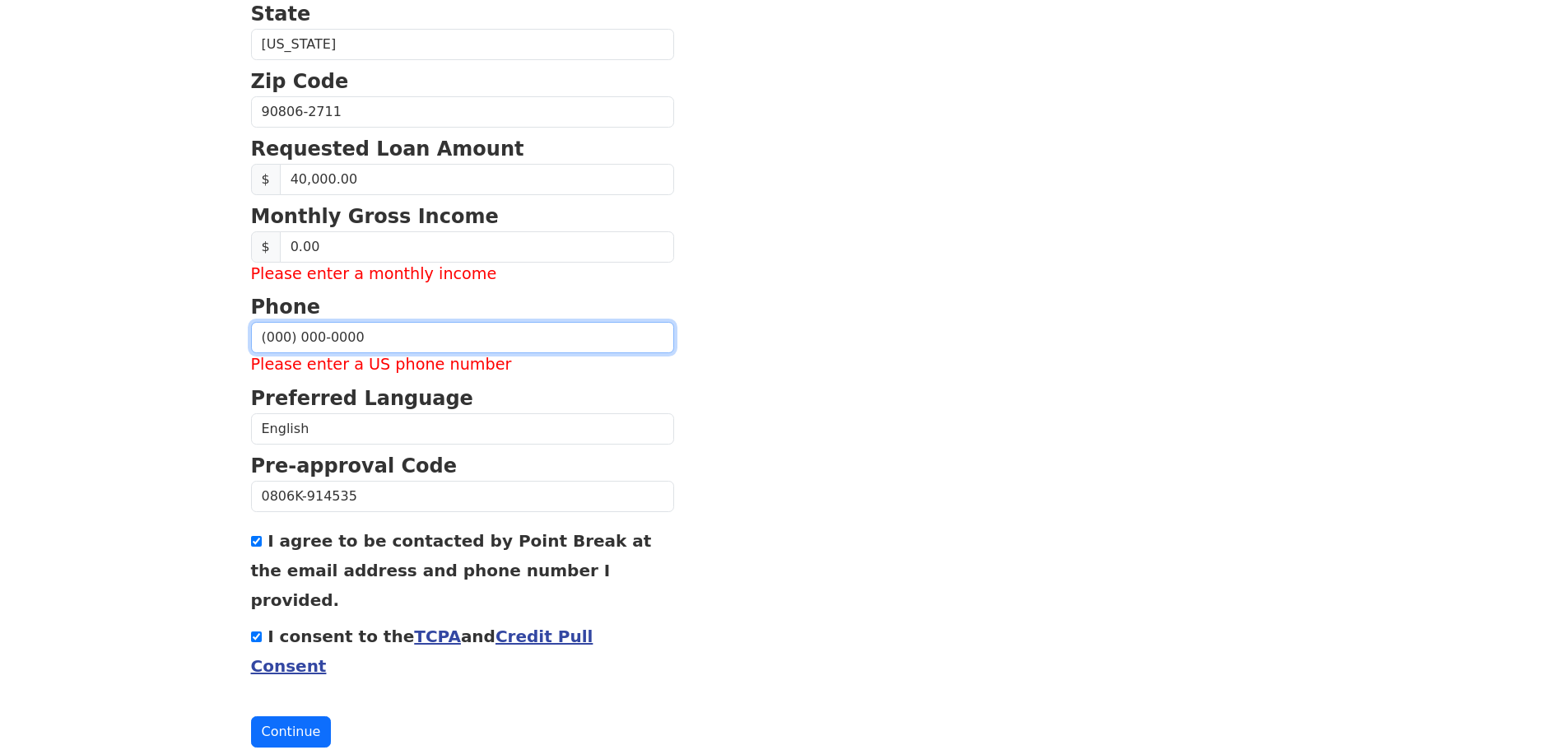
click at [323, 339] on input "(000) 000-0000" at bounding box center [462, 337] width 423 height 31
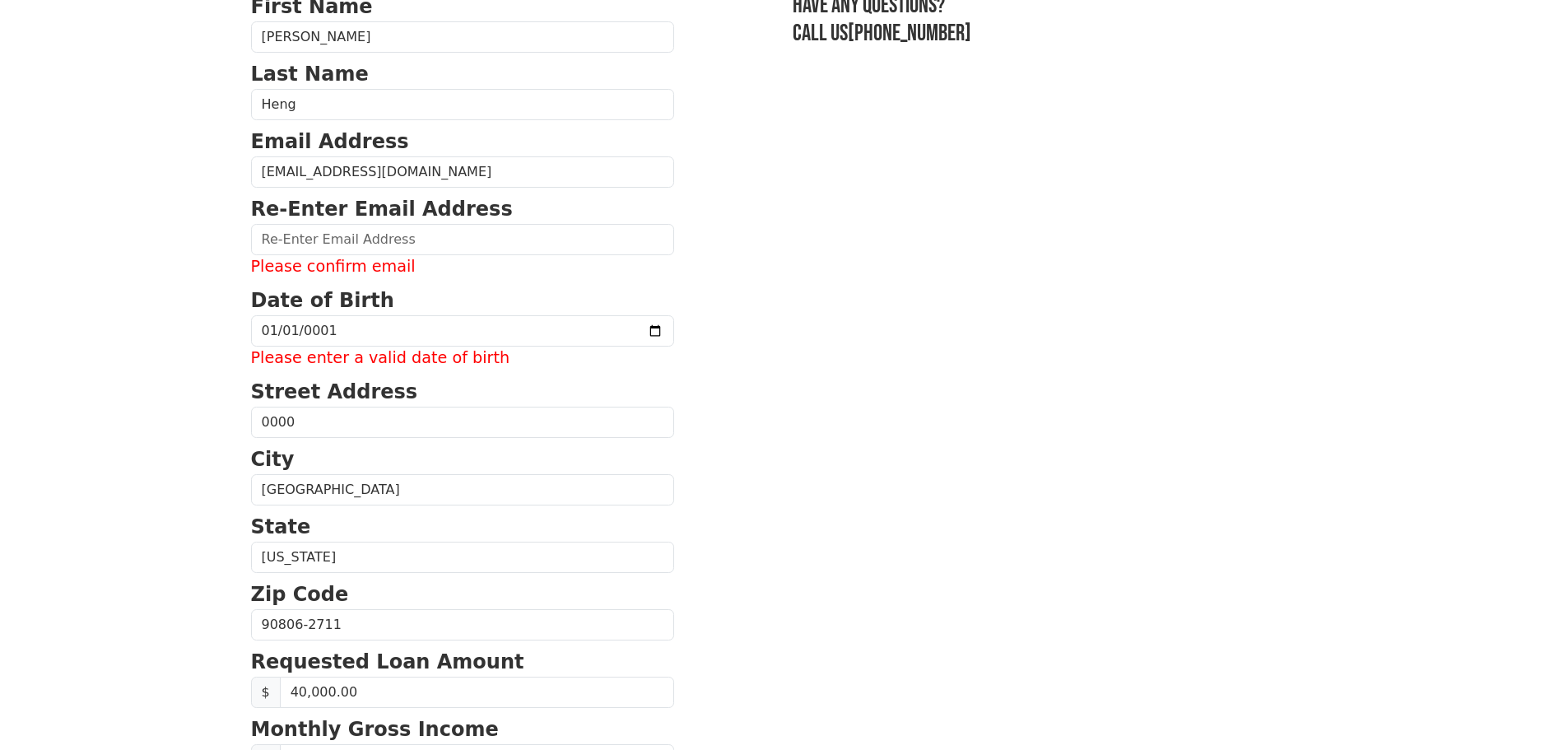
scroll to position [0, 0]
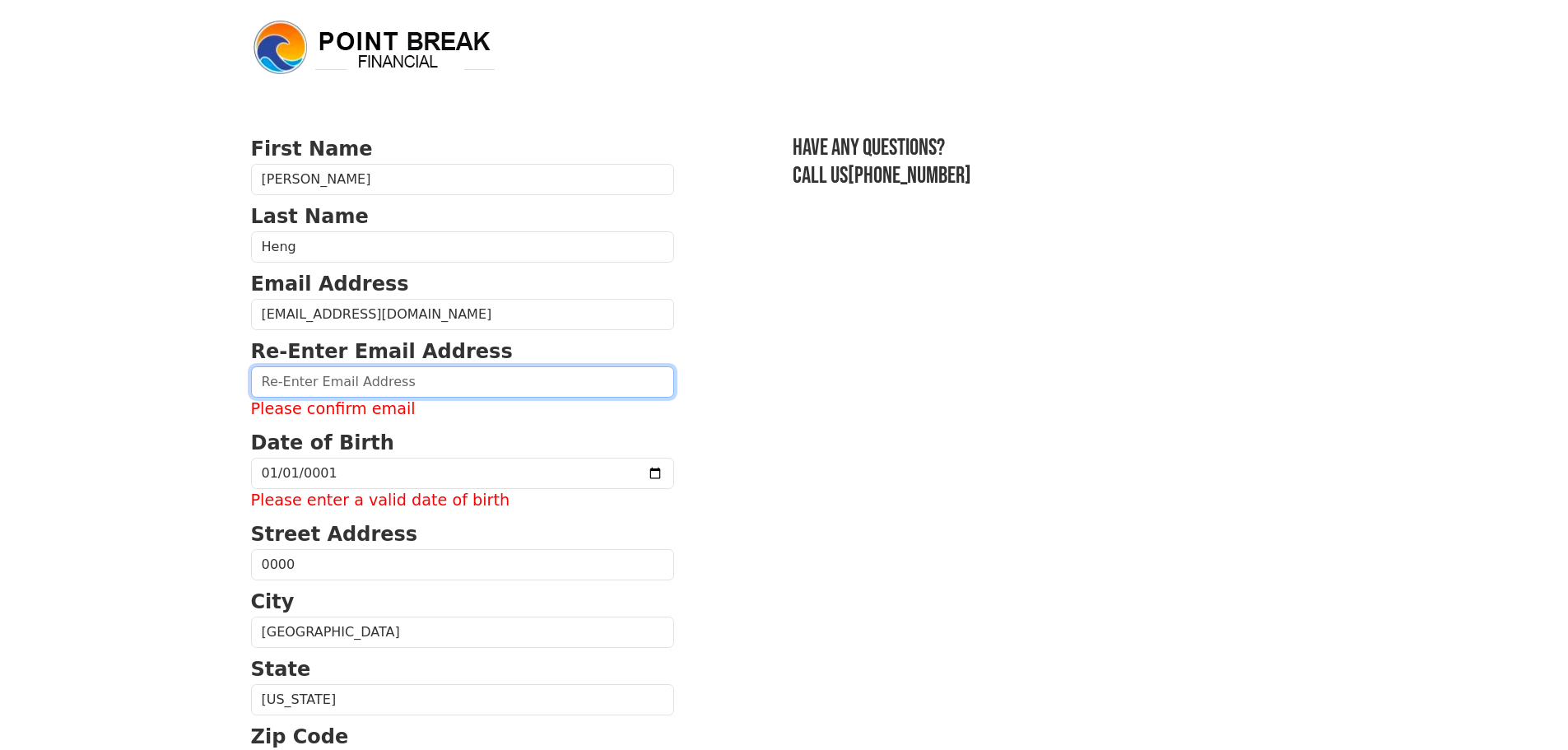
click at [410, 371] on input "email" at bounding box center [462, 381] width 423 height 31
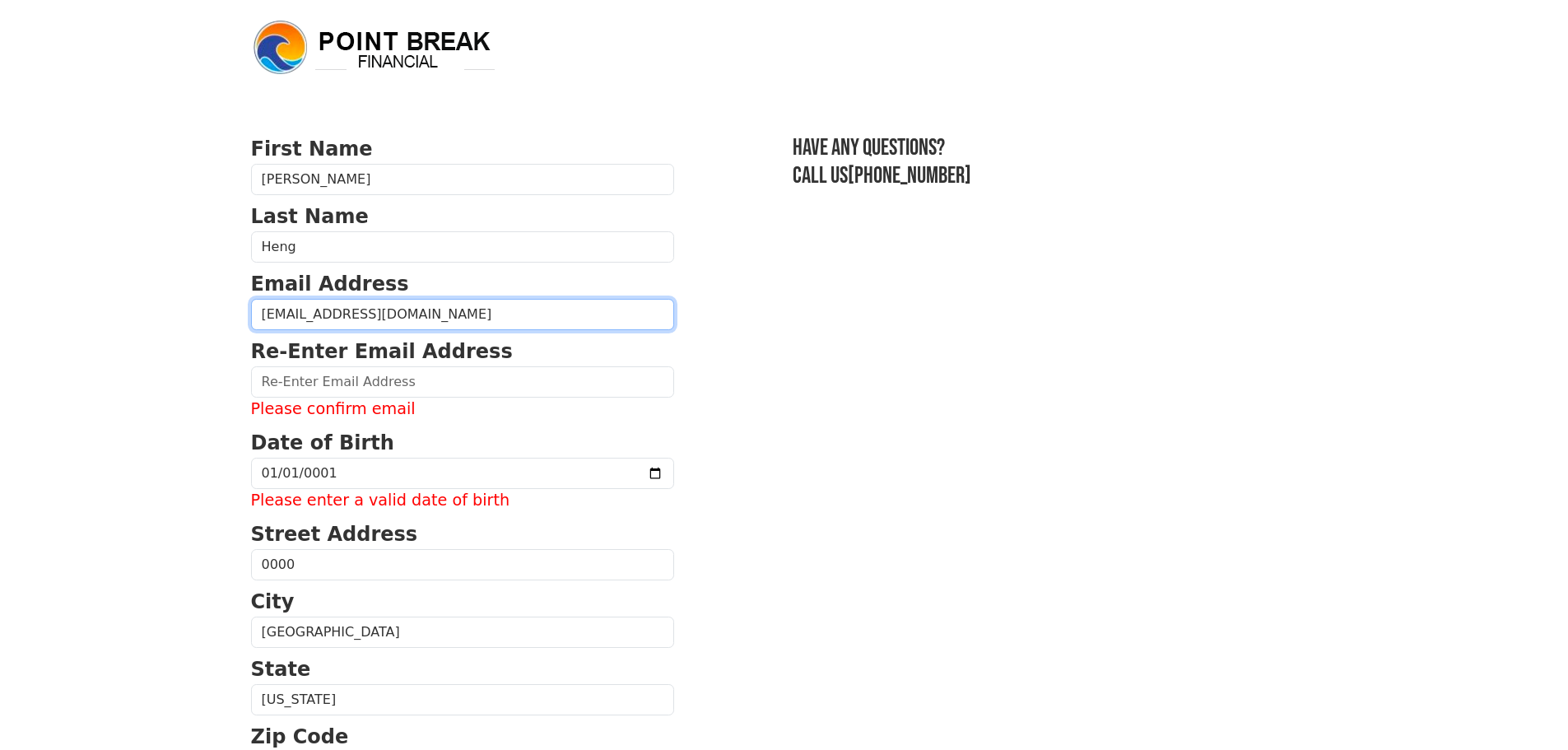
drag, startPoint x: 395, startPoint y: 308, endPoint x: 177, endPoint y: 326, distance: 218.7
click at [177, 326] on body "First Name Albert Last Name Heng Email Address 00000@0000.com Re-Enter Email Ad…" at bounding box center [784, 375] width 1568 height 750
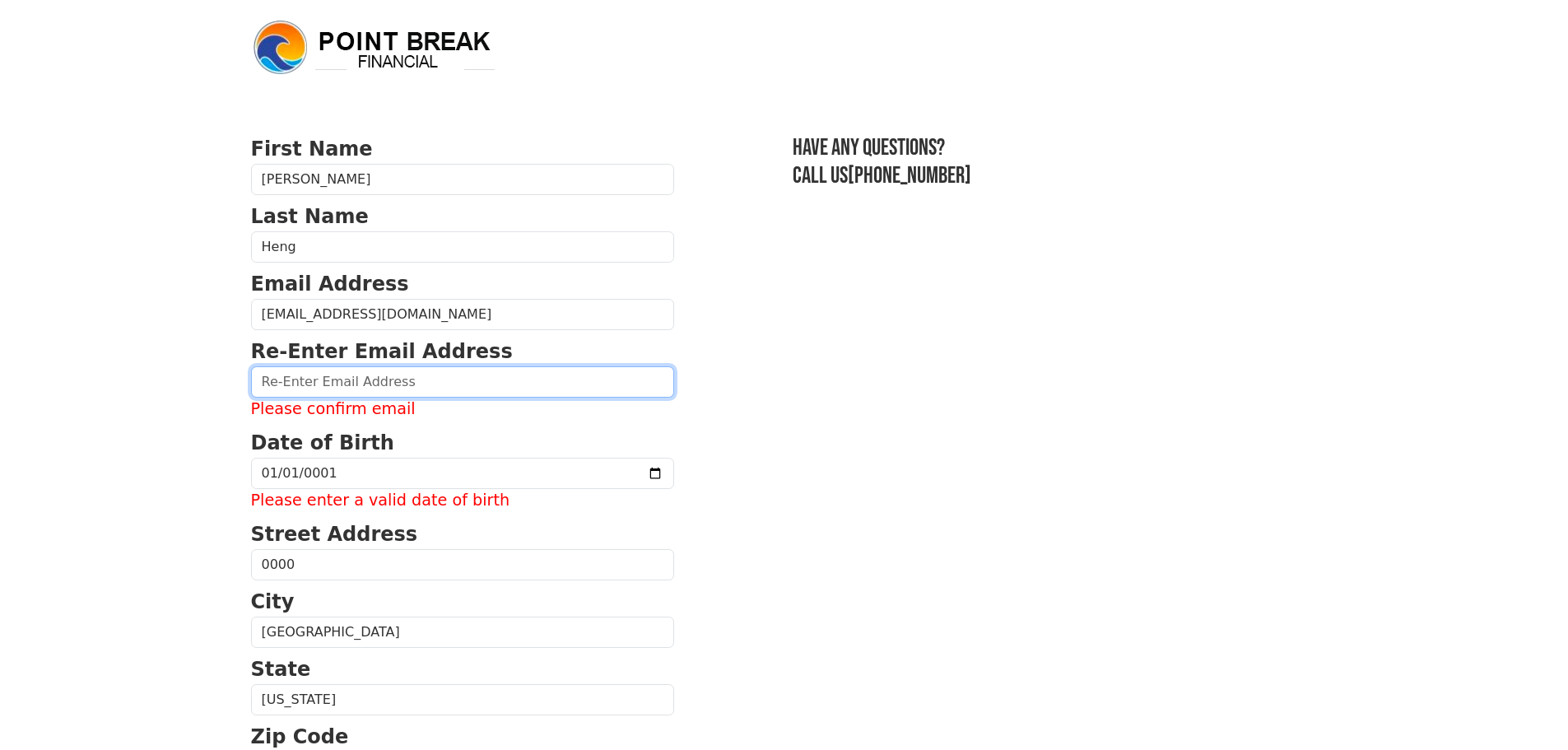
click at [422, 378] on input "email" at bounding box center [462, 381] width 423 height 31
paste input "00000@0000.com"
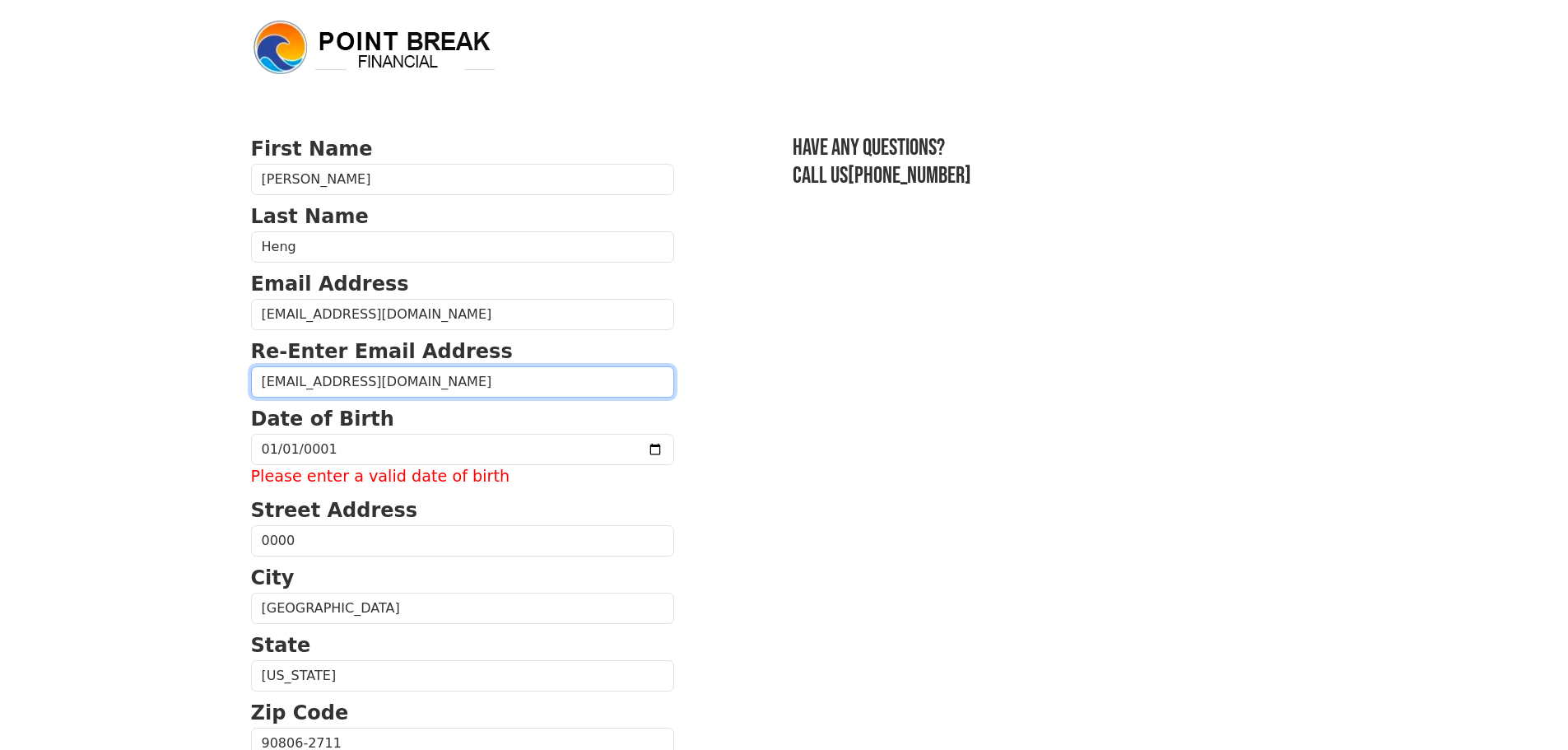
type input "00000@0000.com"
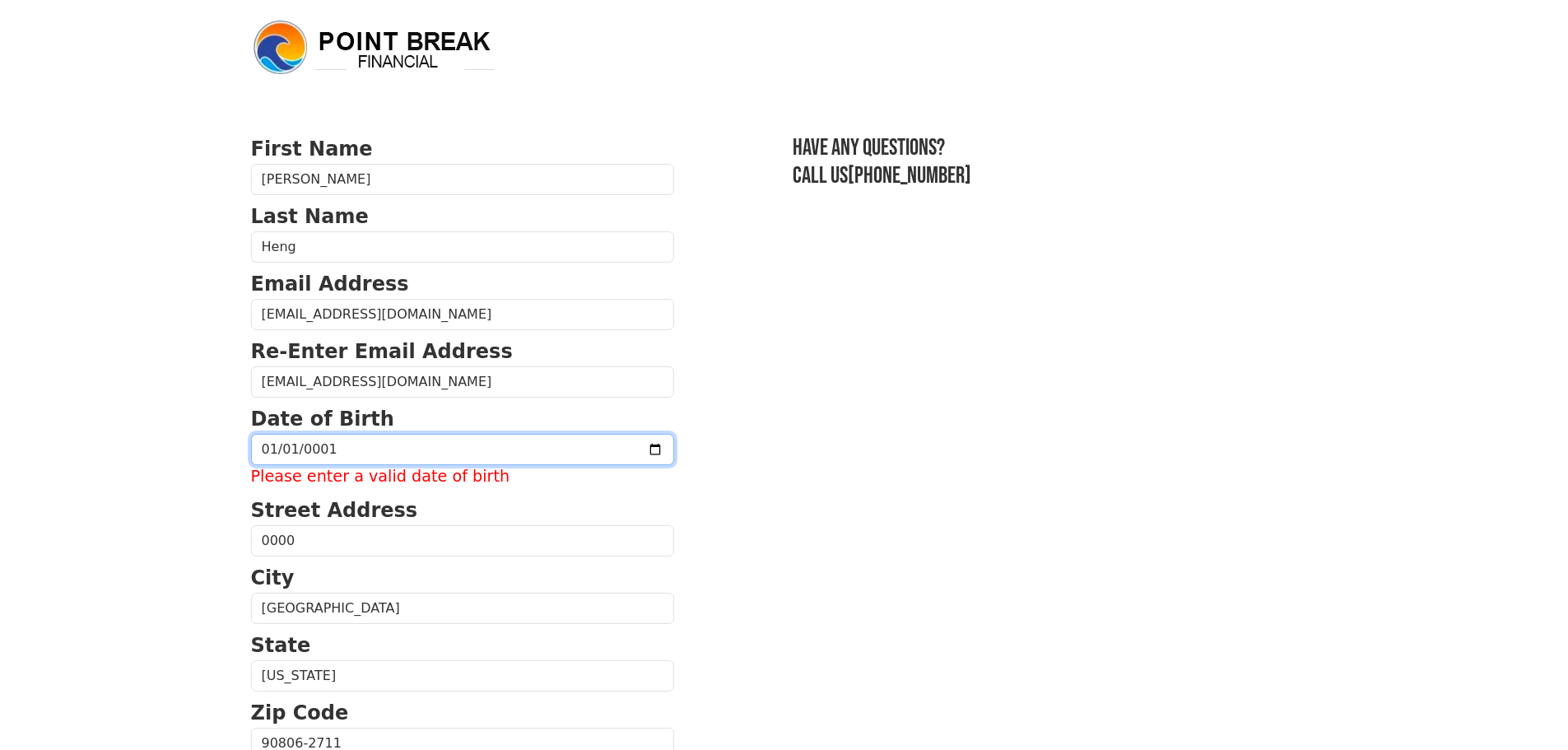
click at [412, 451] on input "0001-01-01" at bounding box center [462, 449] width 423 height 31
click at [476, 449] on input "0001-01-01" at bounding box center [462, 449] width 423 height 31
click at [427, 449] on input "0001-01-01" at bounding box center [462, 449] width 423 height 31
click at [338, 447] on input "0001-01-01" at bounding box center [462, 449] width 423 height 31
type input "2025-12-31"
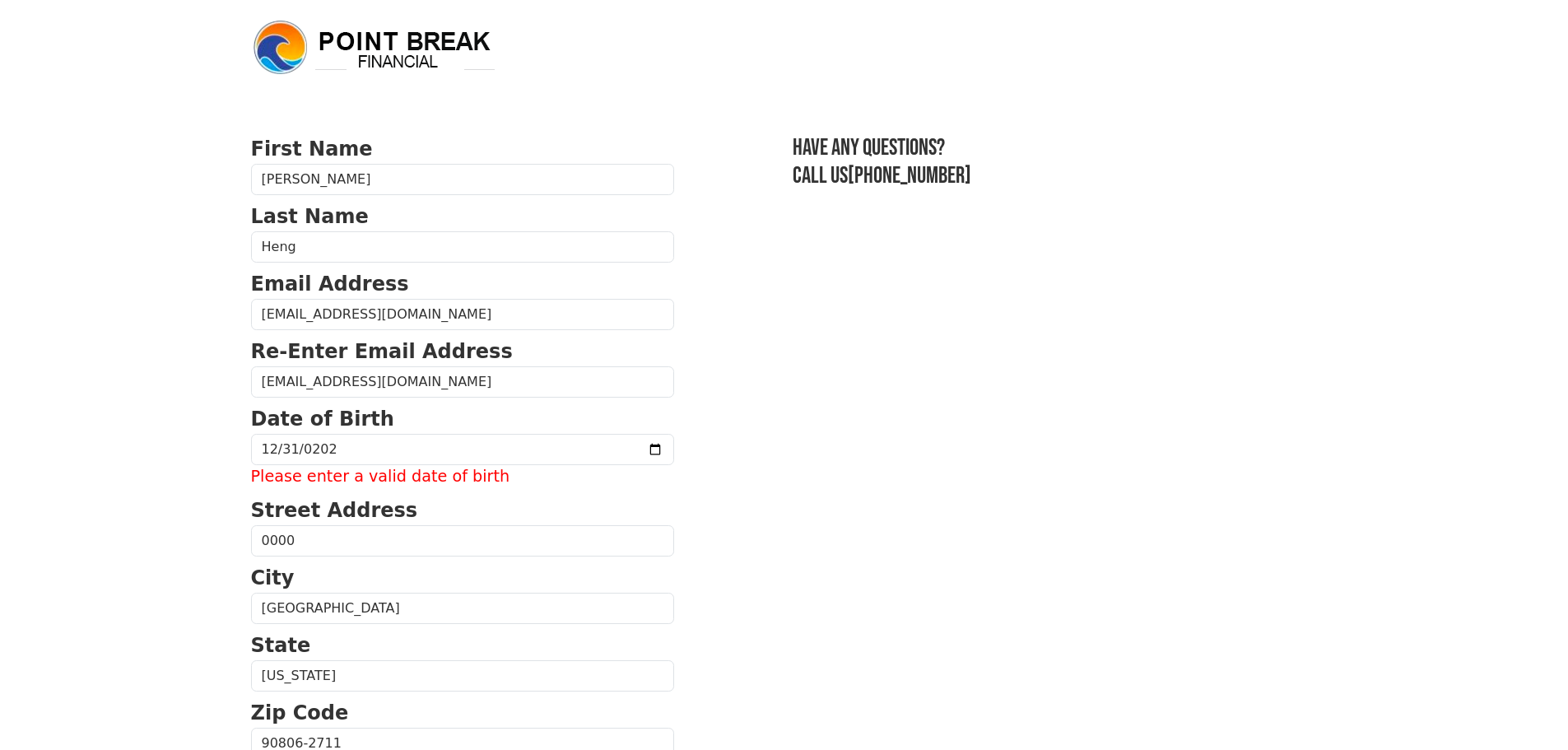
click at [781, 452] on section "First Name Albert Last Name Heng Email Address 00000@0000.com Re-Enter Email Ad…" at bounding box center [784, 756] width 1066 height 1244
click at [706, 506] on section "First Name Albert Last Name Heng Email Address 00000@0000.com Re-Enter Email Ad…" at bounding box center [784, 756] width 1066 height 1244
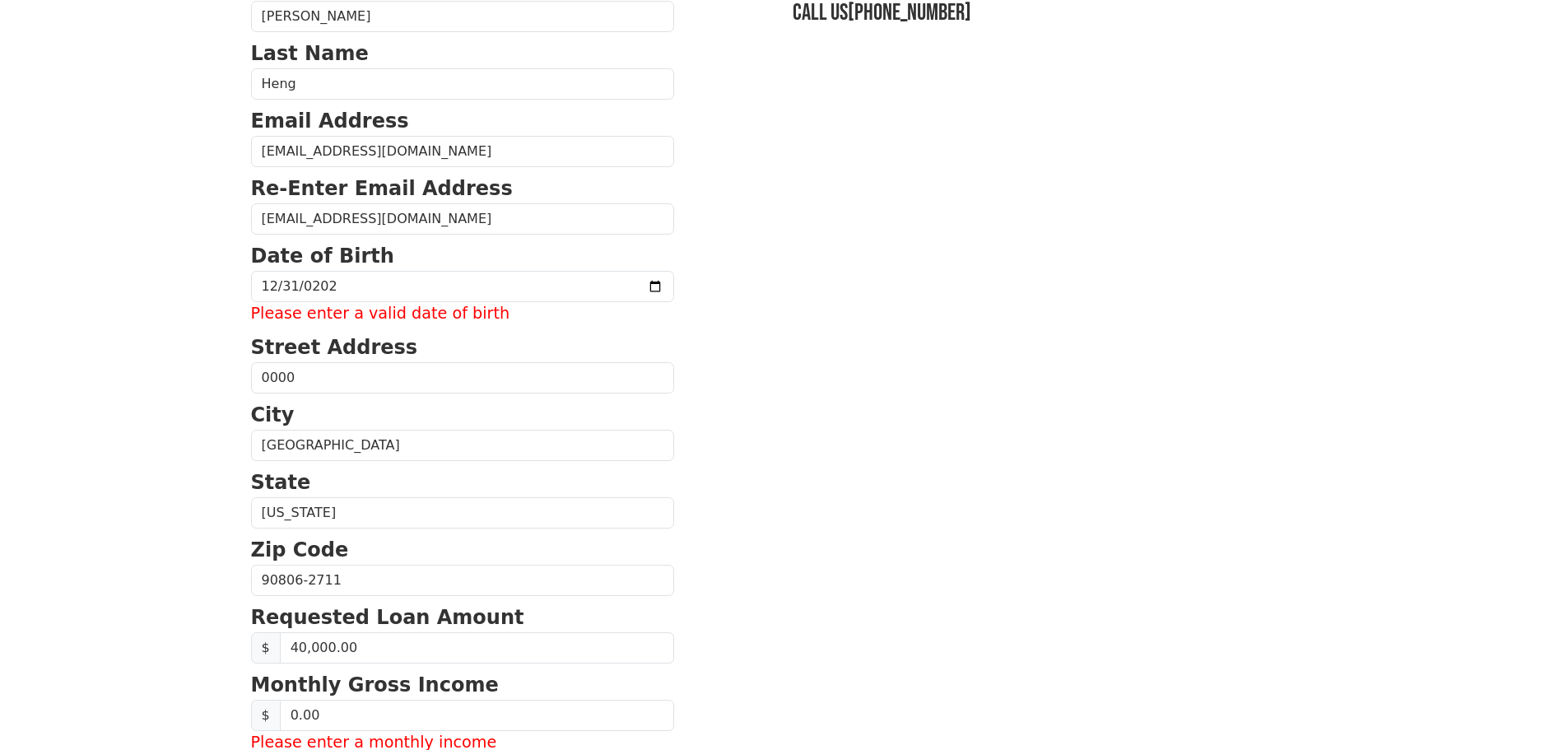
scroll to position [384, 0]
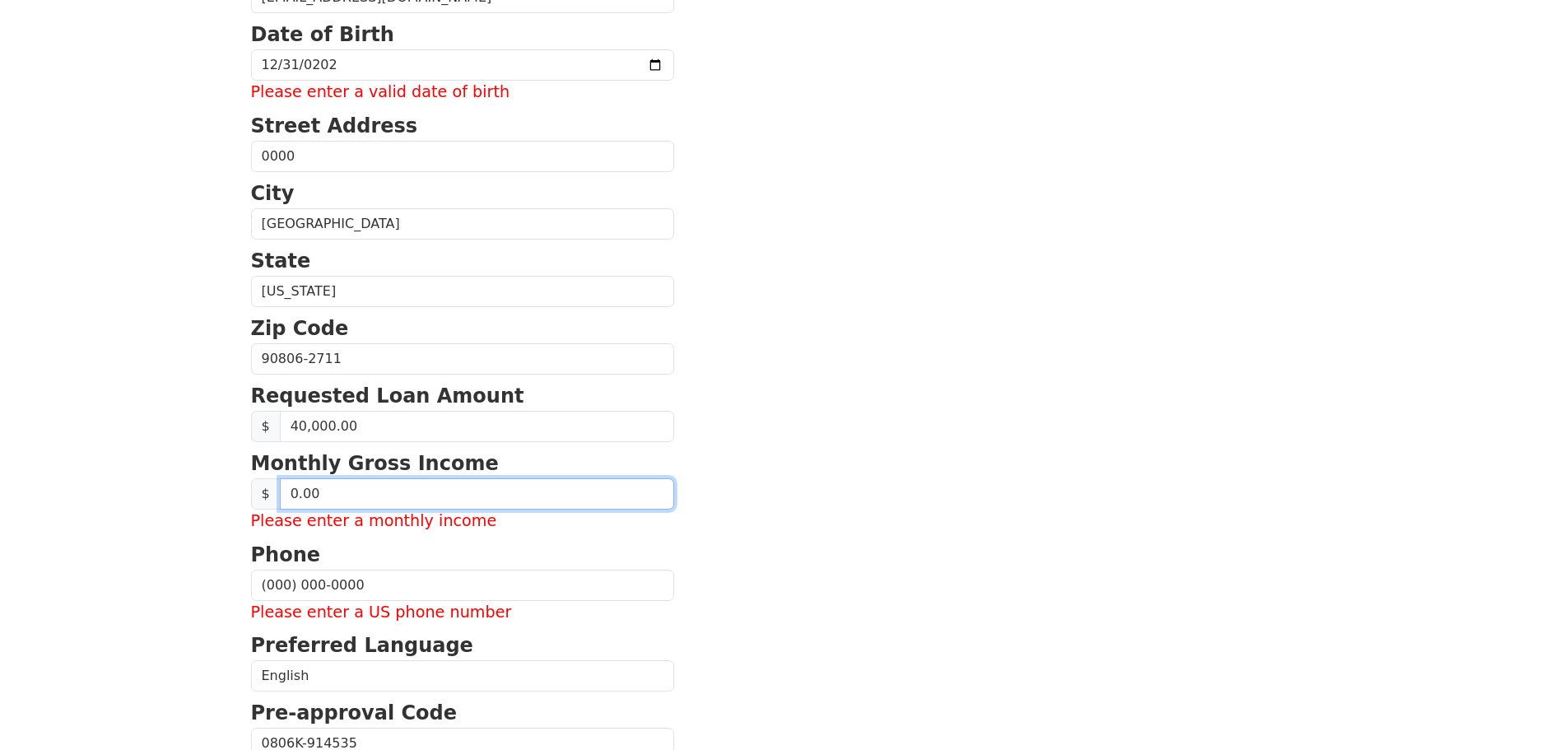
click at [466, 503] on input "0.00" at bounding box center [477, 493] width 395 height 31
type input "1.00"
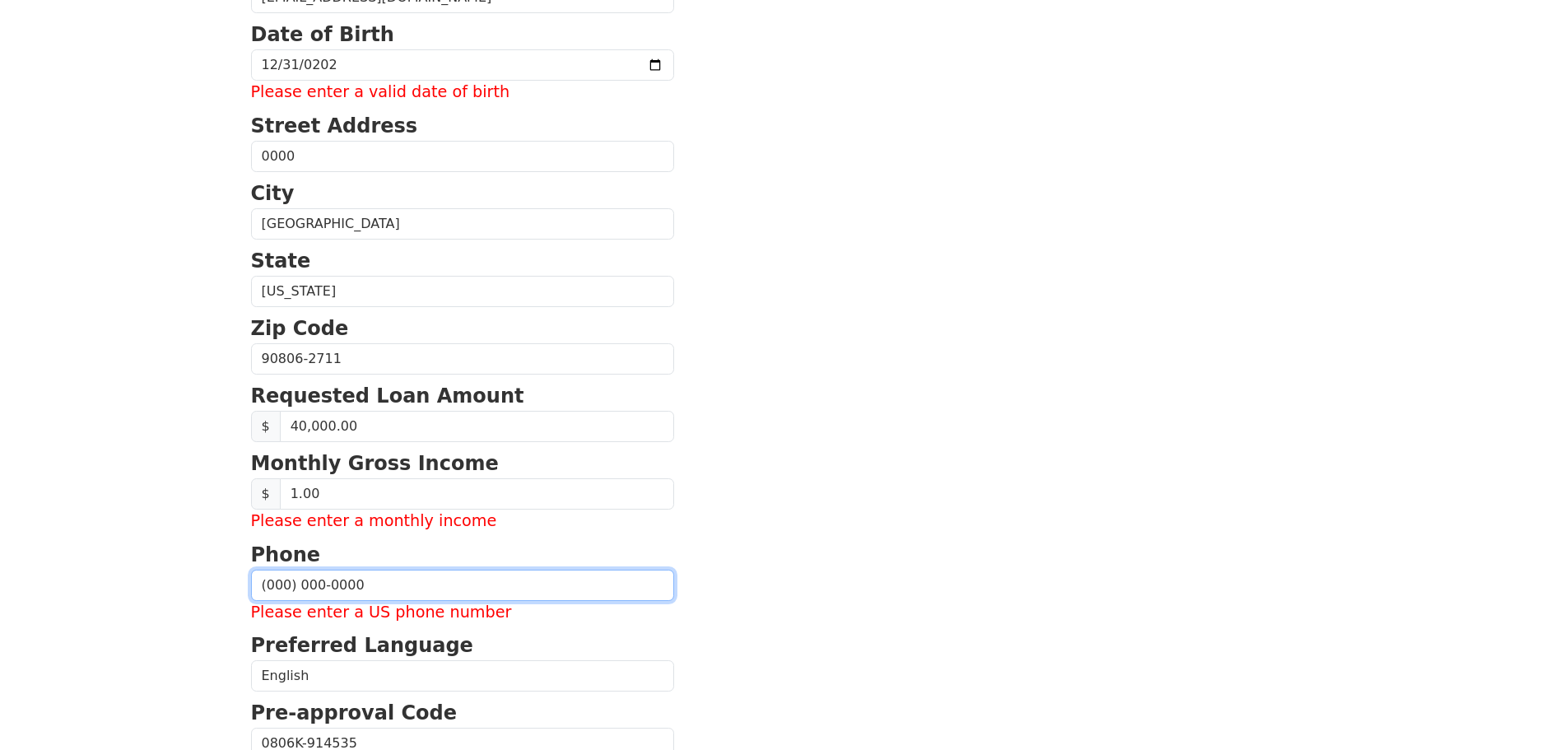
click at [432, 585] on input "(000) 000-0000" at bounding box center [462, 584] width 423 height 31
type input "(0__) ___-____"
type input "(562) 000-0000"
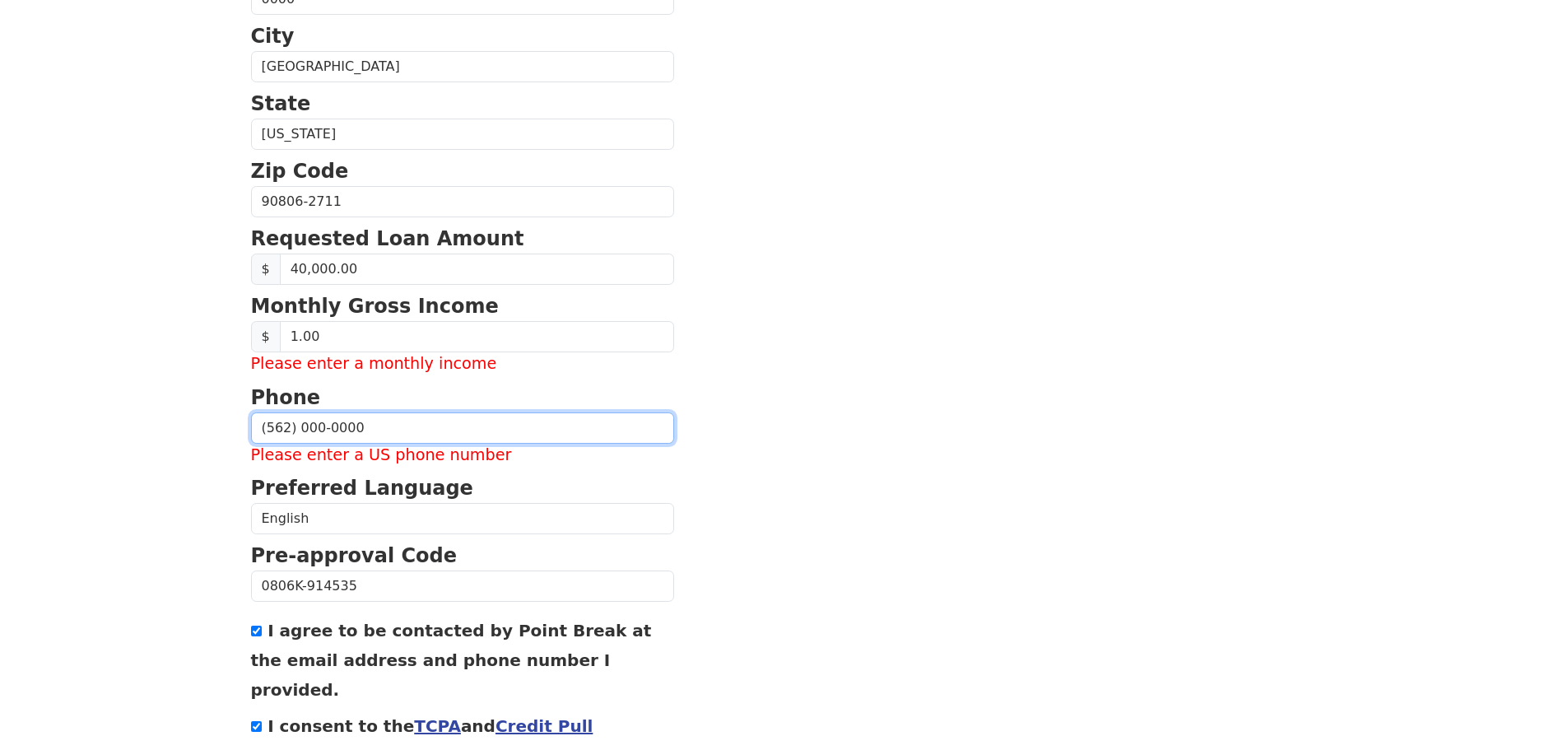
scroll to position [632, 0]
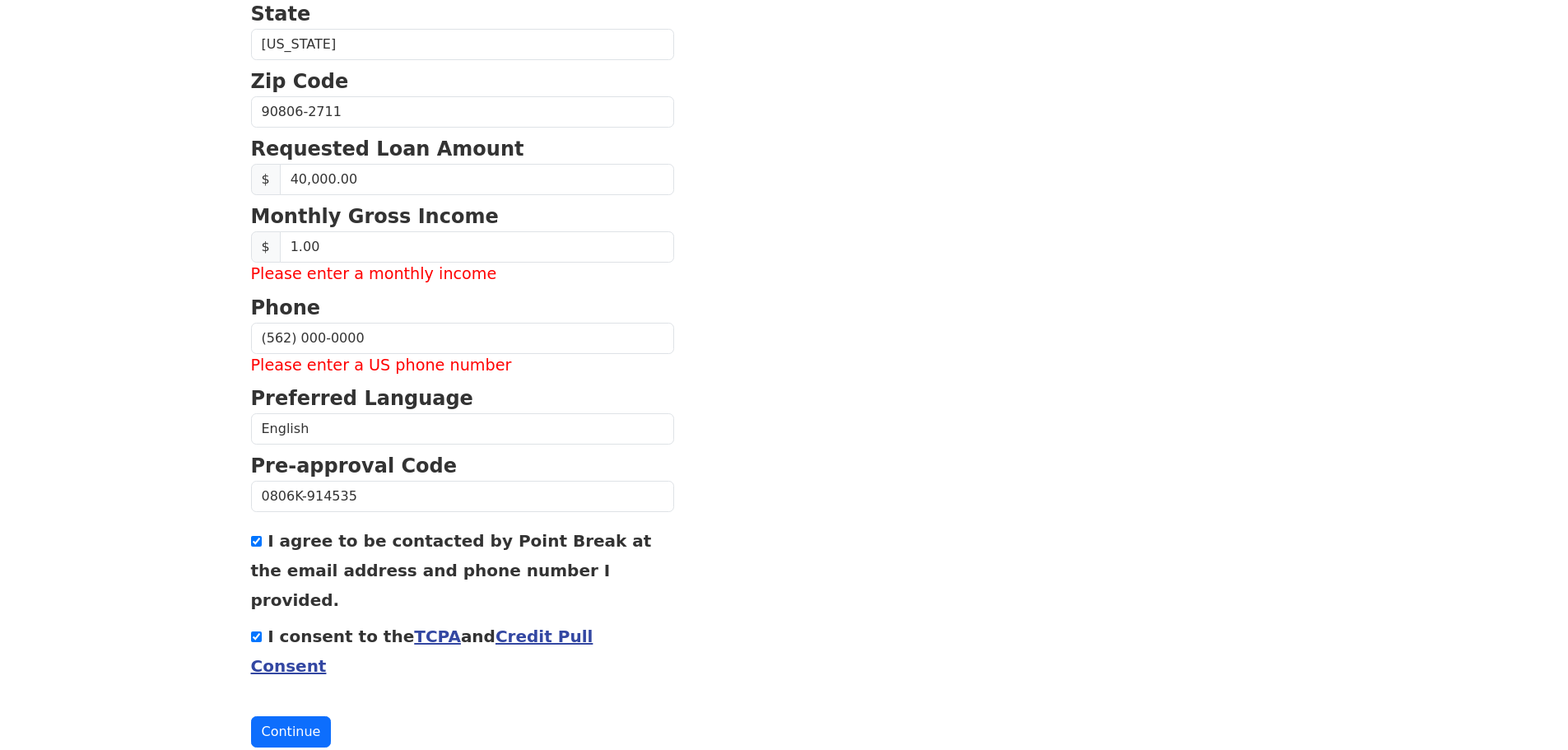
click at [782, 507] on section "First Name Albert Last Name Heng Email Address 00000@0000.com Re-Enter Email Ad…" at bounding box center [784, 125] width 1066 height 1244
click at [287, 716] on button "Continue" at bounding box center [291, 731] width 81 height 31
click at [290, 716] on button "Continue" at bounding box center [291, 731] width 81 height 31
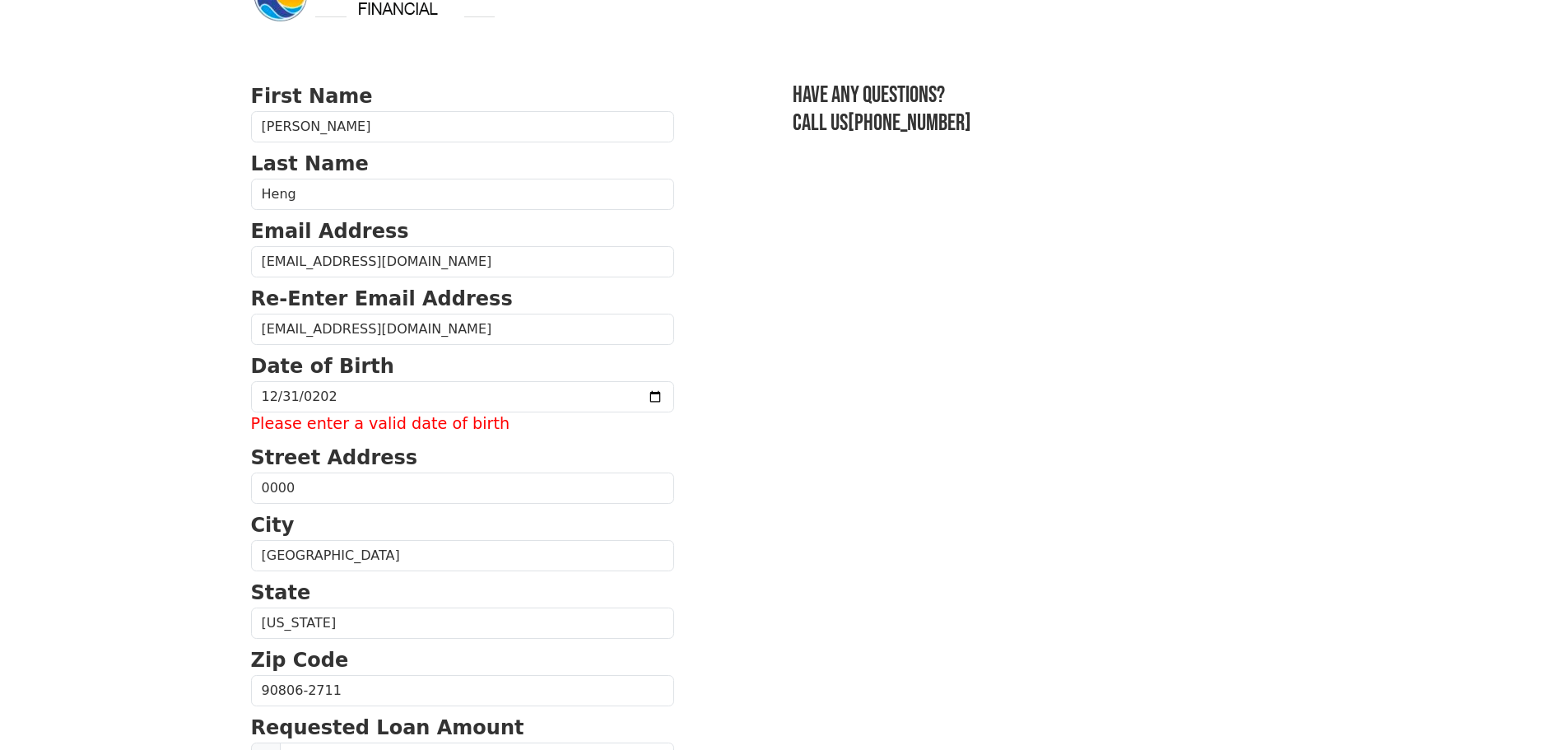
scroll to position [0, 0]
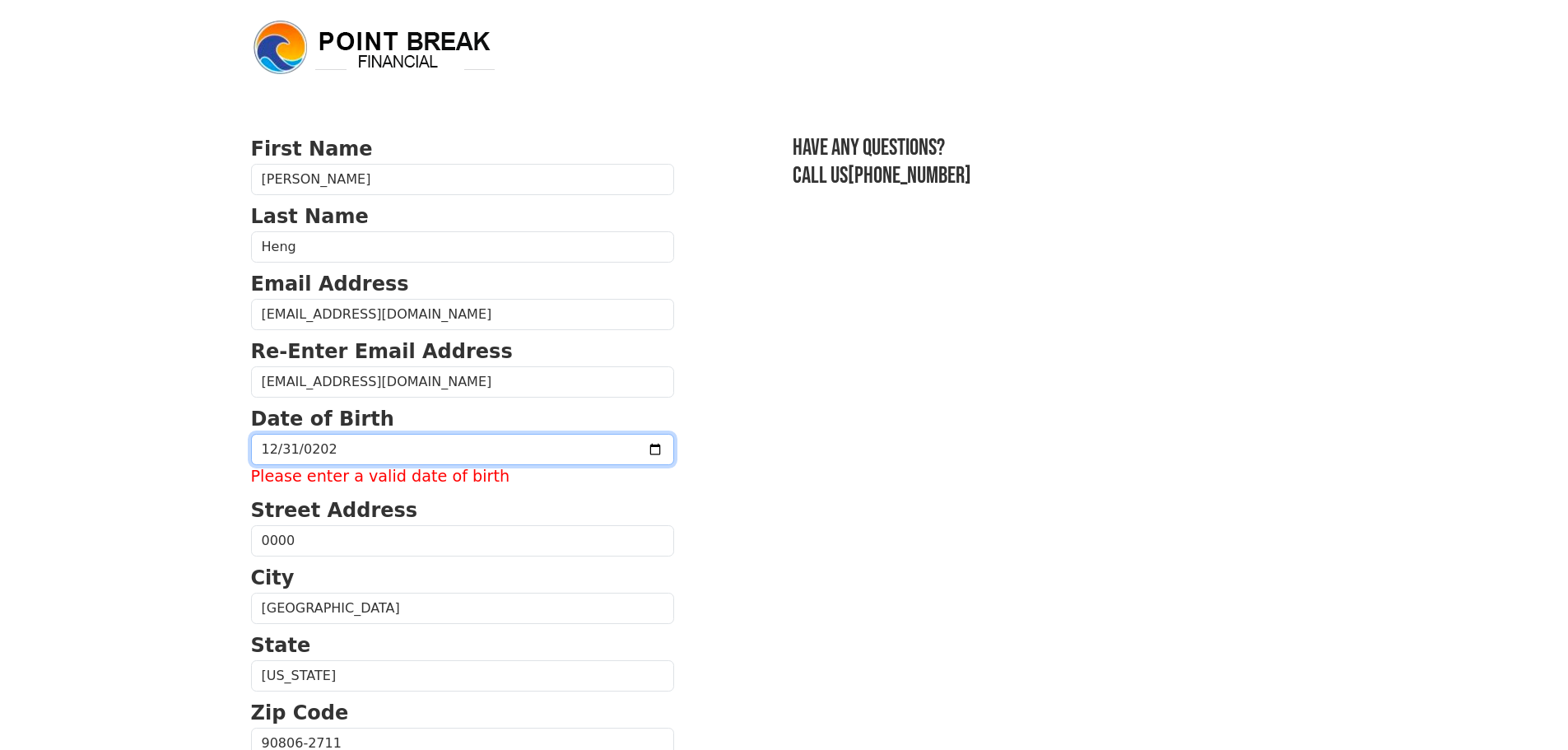
click at [362, 450] on input "2025-12-31" at bounding box center [462, 449] width 423 height 31
click at [362, 449] on input "2025-12-31" at bounding box center [462, 449] width 423 height 31
drag, startPoint x: 325, startPoint y: 440, endPoint x: 344, endPoint y: 448, distance: 20.6
click at [324, 440] on input "2025-12-31" at bounding box center [462, 449] width 423 height 31
type input "1990-12-31"
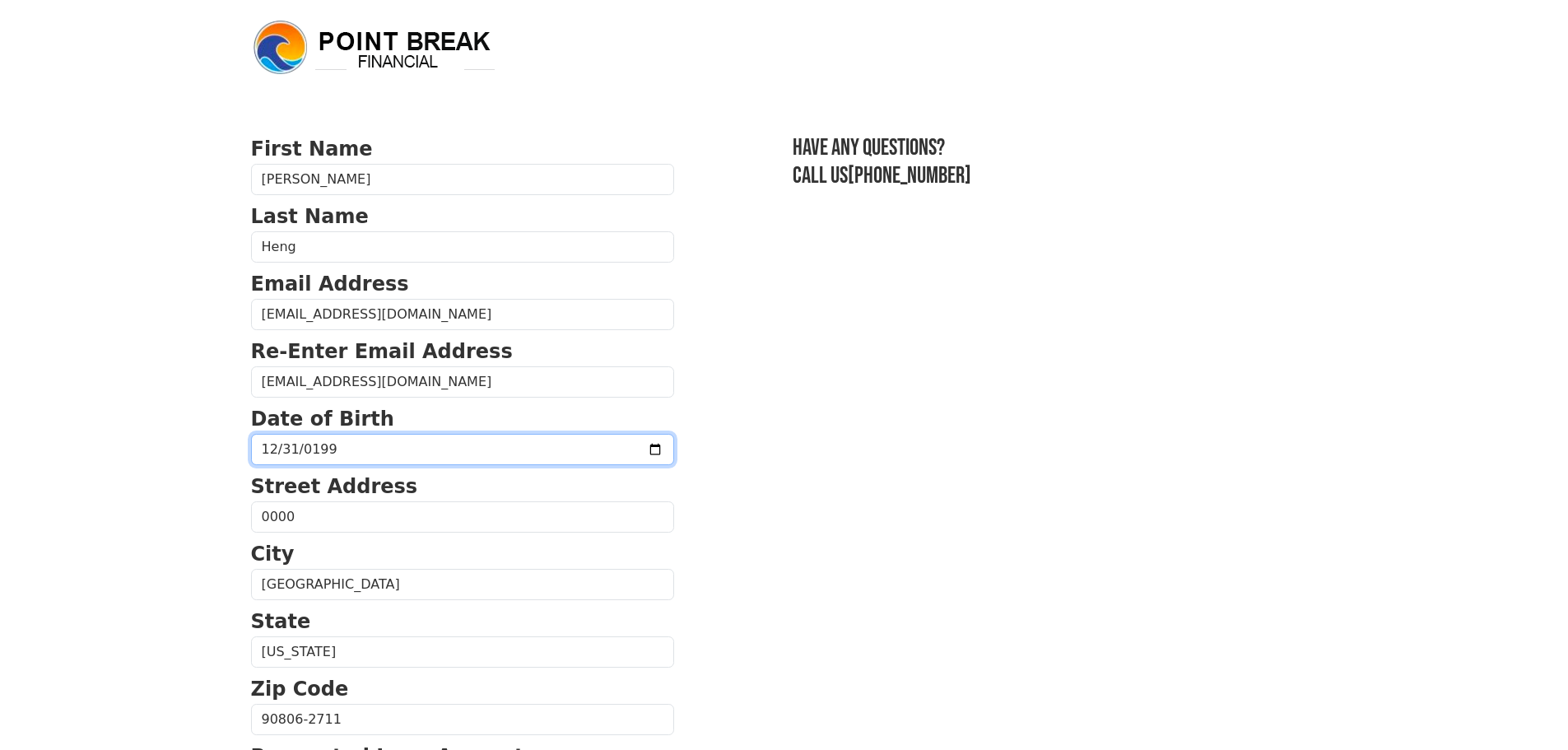
scroll to position [384, 0]
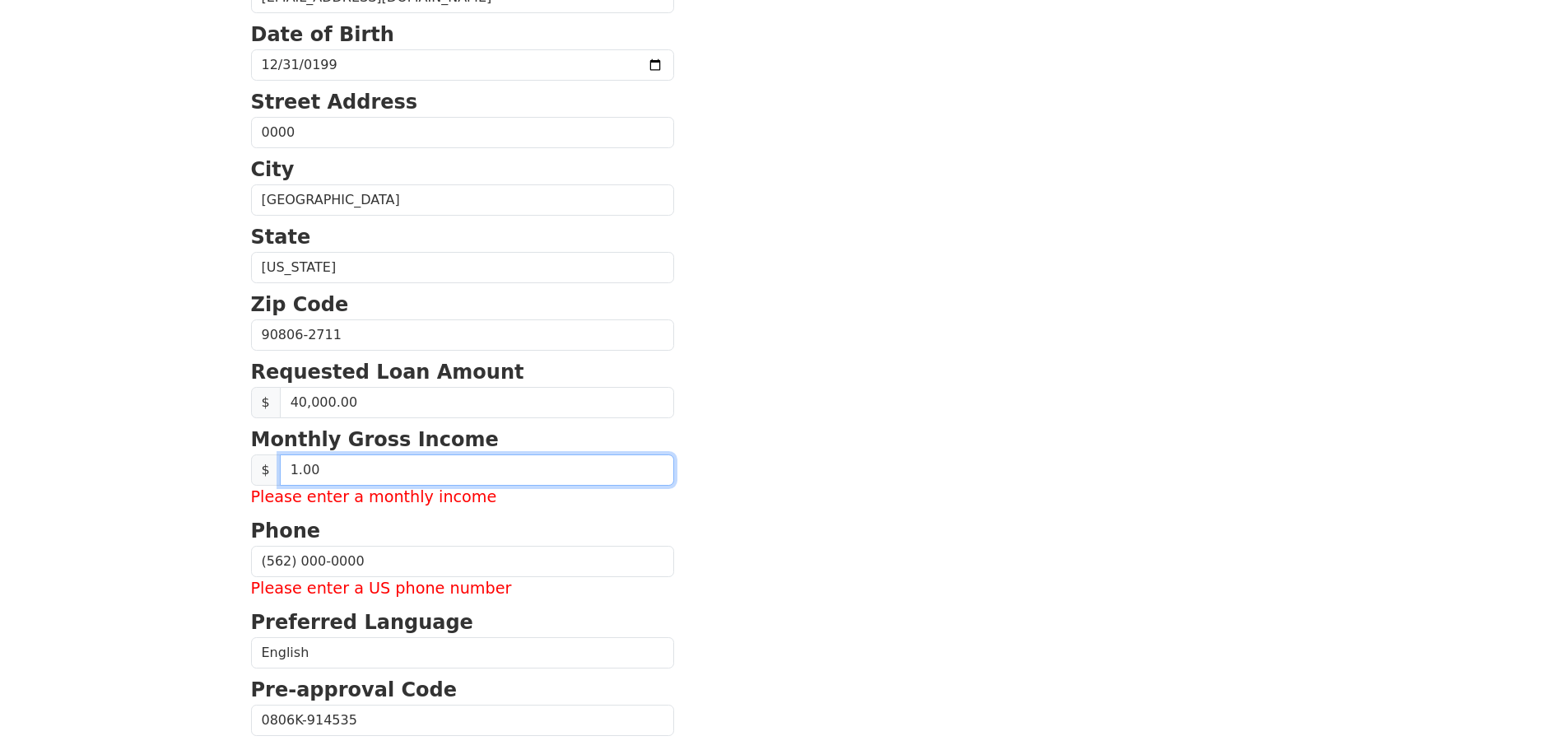
click at [343, 477] on input "1.00" at bounding box center [477, 469] width 395 height 31
click at [288, 460] on input "1.00" at bounding box center [477, 469] width 395 height 31
drag, startPoint x: 336, startPoint y: 474, endPoint x: 249, endPoint y: 461, distance: 88.0
click at [249, 461] on div "First Name Albert Last Name Heng Email Address 00000@0000.com Re-Enter Email Ad…" at bounding box center [785, 323] width 1087 height 1414
click at [784, 494] on section "First Name Albert Last Name Heng Email Address 00000@0000.com Re-Enter Email Ad…" at bounding box center [784, 360] width 1066 height 1221
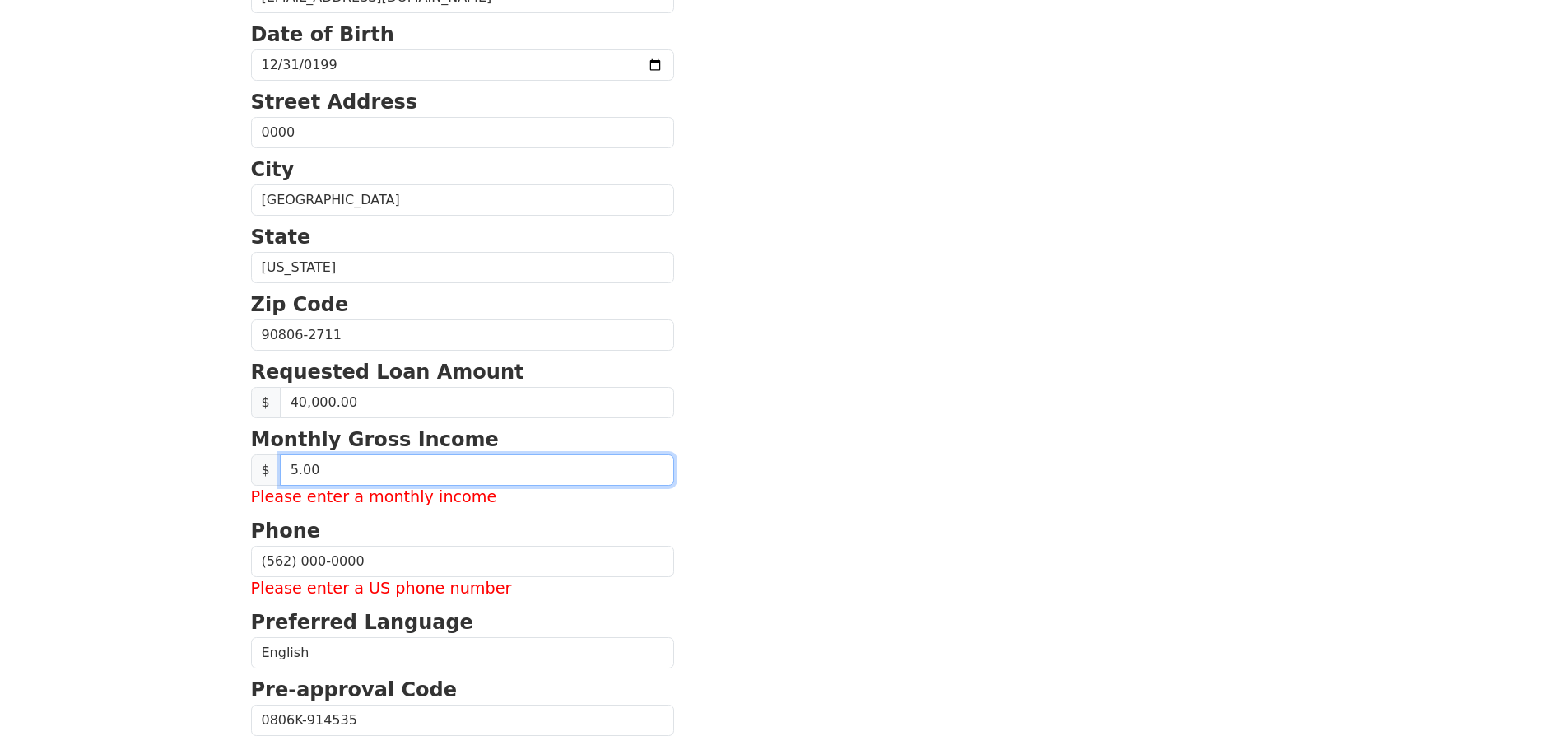
click at [298, 472] on input "5.00" at bounding box center [477, 469] width 395 height 31
click at [378, 480] on input "5.00" at bounding box center [477, 469] width 395 height 31
click at [280, 469] on input "5.10" at bounding box center [477, 469] width 395 height 31
type input "0.00"
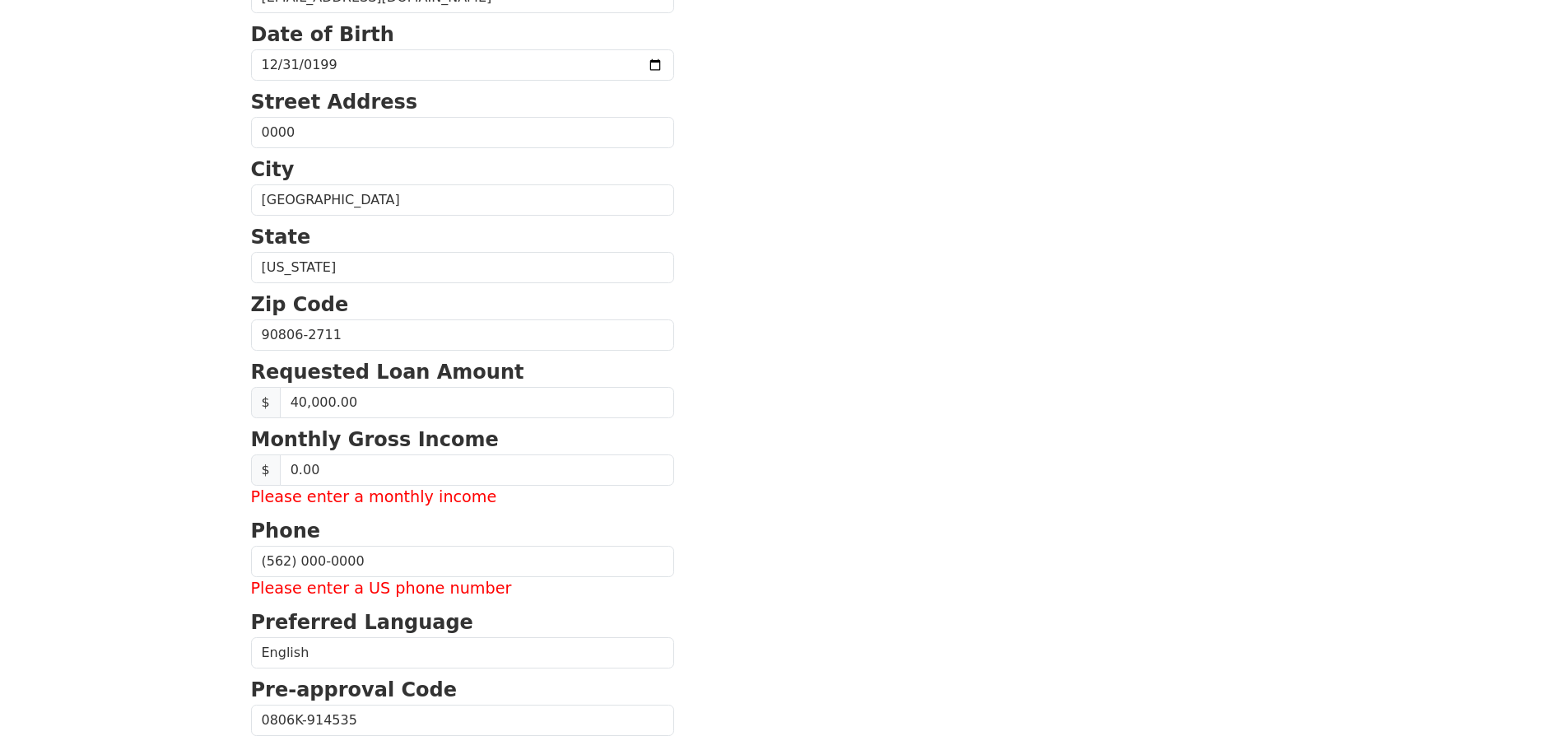
click at [736, 450] on section "First Name Albert Last Name Heng Email Address 00000@0000.com Re-Enter Email Ad…" at bounding box center [784, 360] width 1066 height 1221
click at [444, 558] on input "(562) 000-0000" at bounding box center [462, 561] width 423 height 31
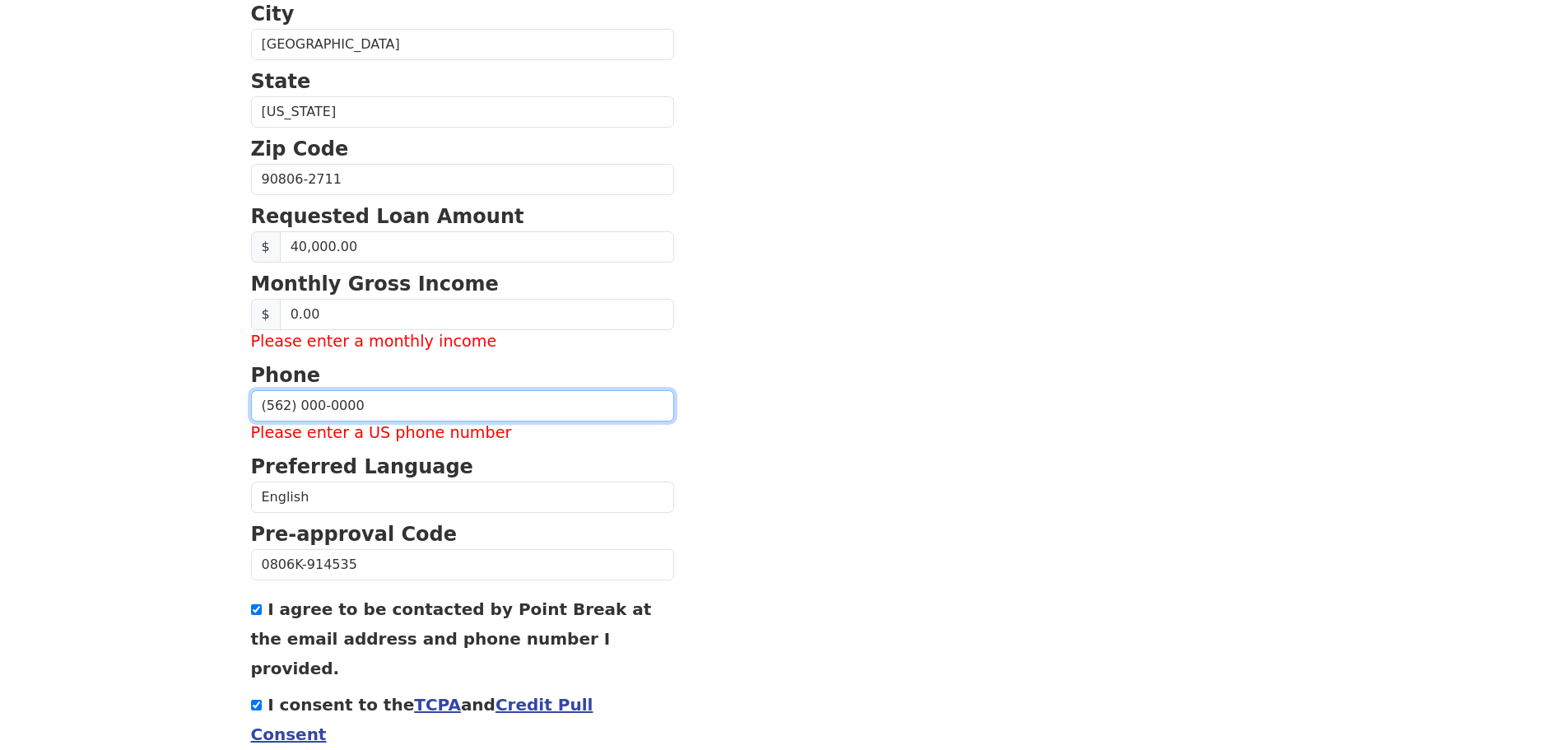
scroll to position [608, 0]
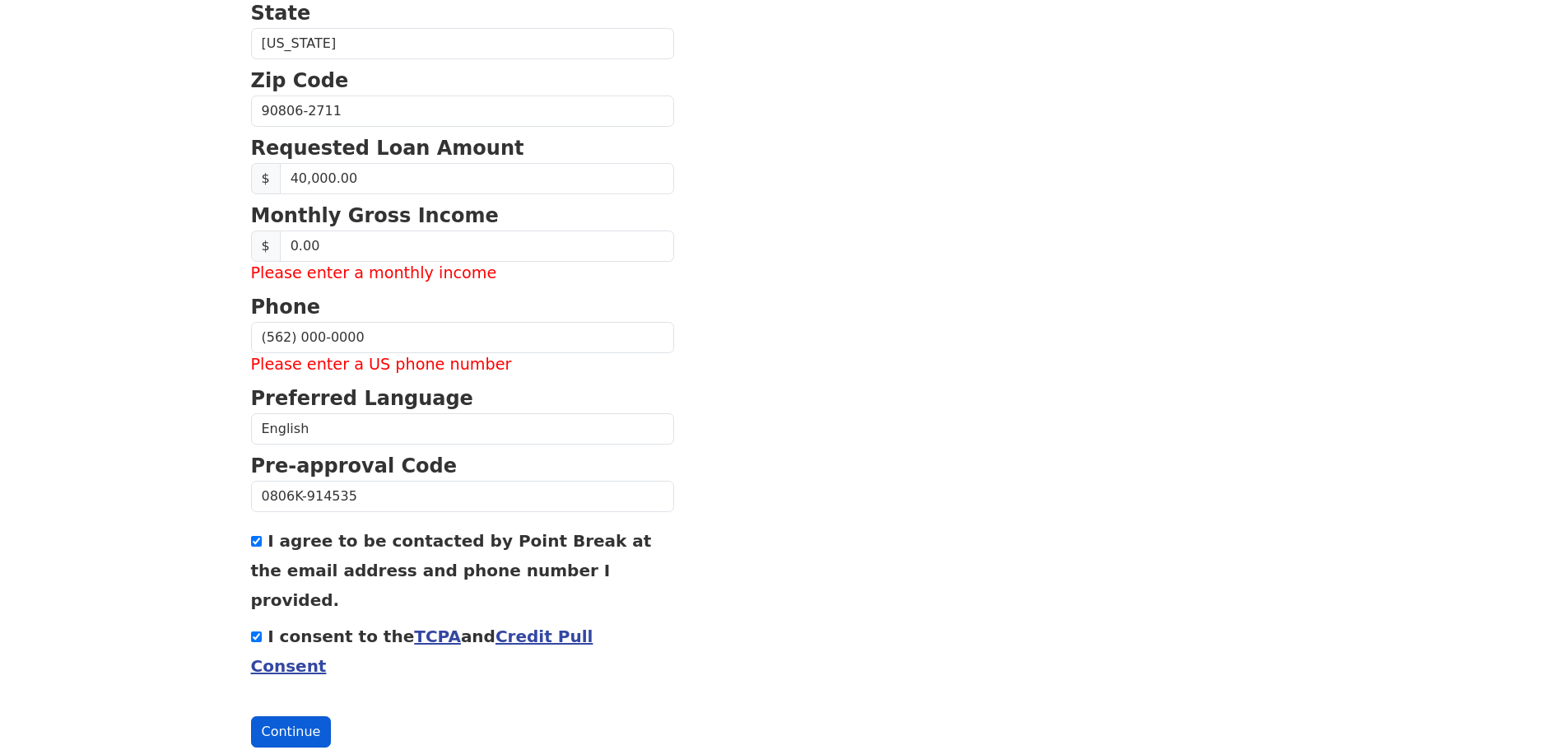
click at [271, 716] on button "Continue" at bounding box center [291, 731] width 81 height 31
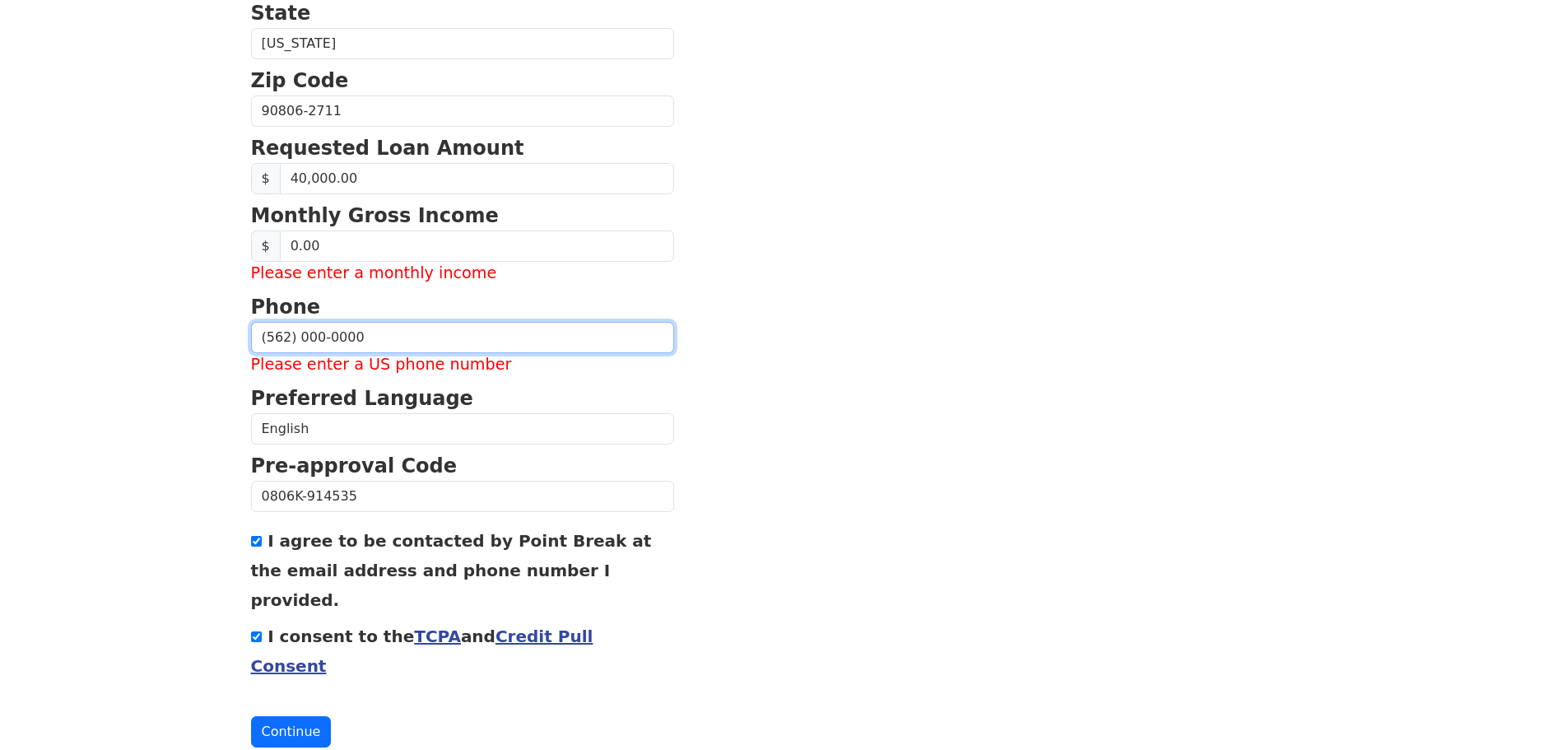
click at [510, 332] on input "(562) 000-0000" at bounding box center [462, 337] width 423 height 31
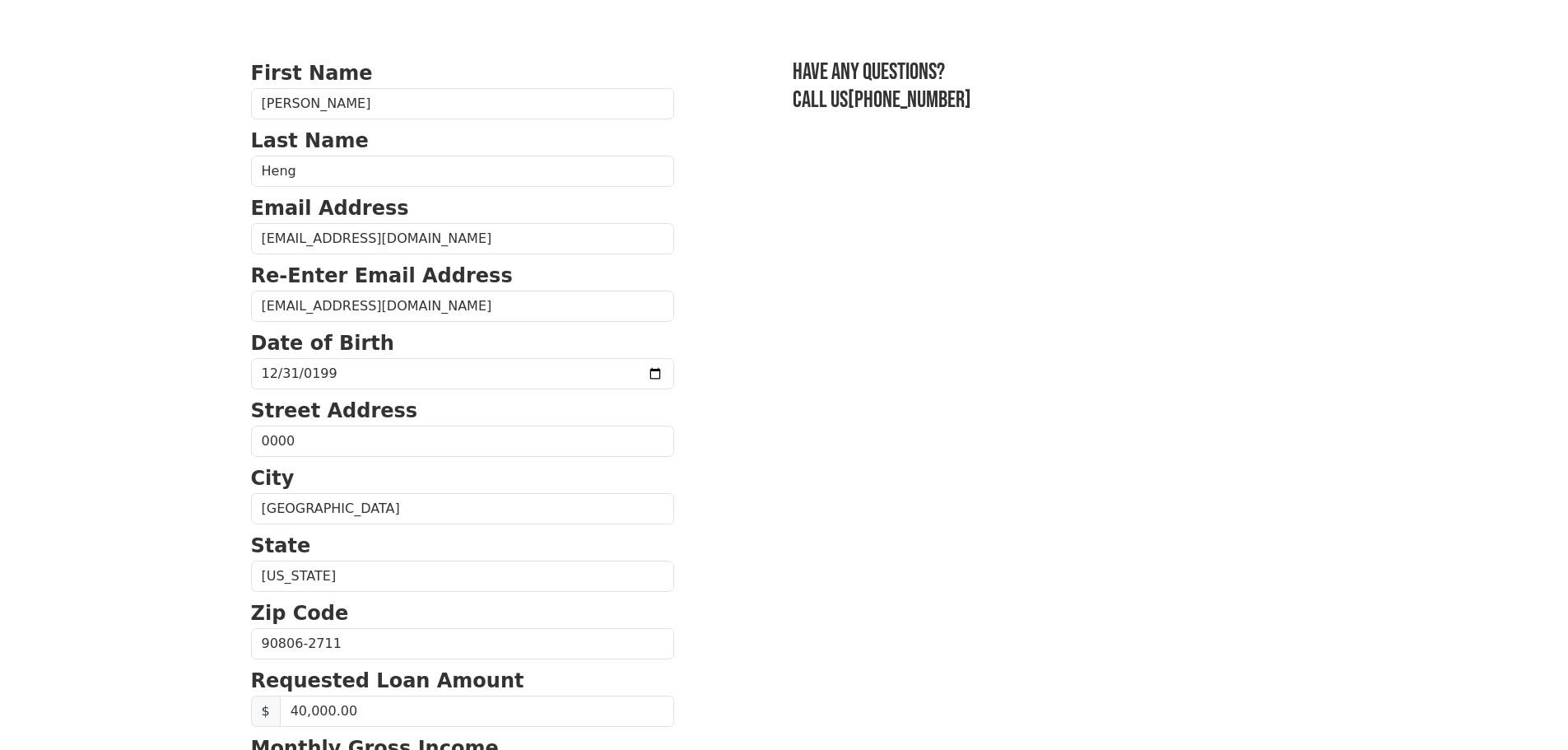
scroll to position [0, 0]
